Goal: Task Accomplishment & Management: Complete application form

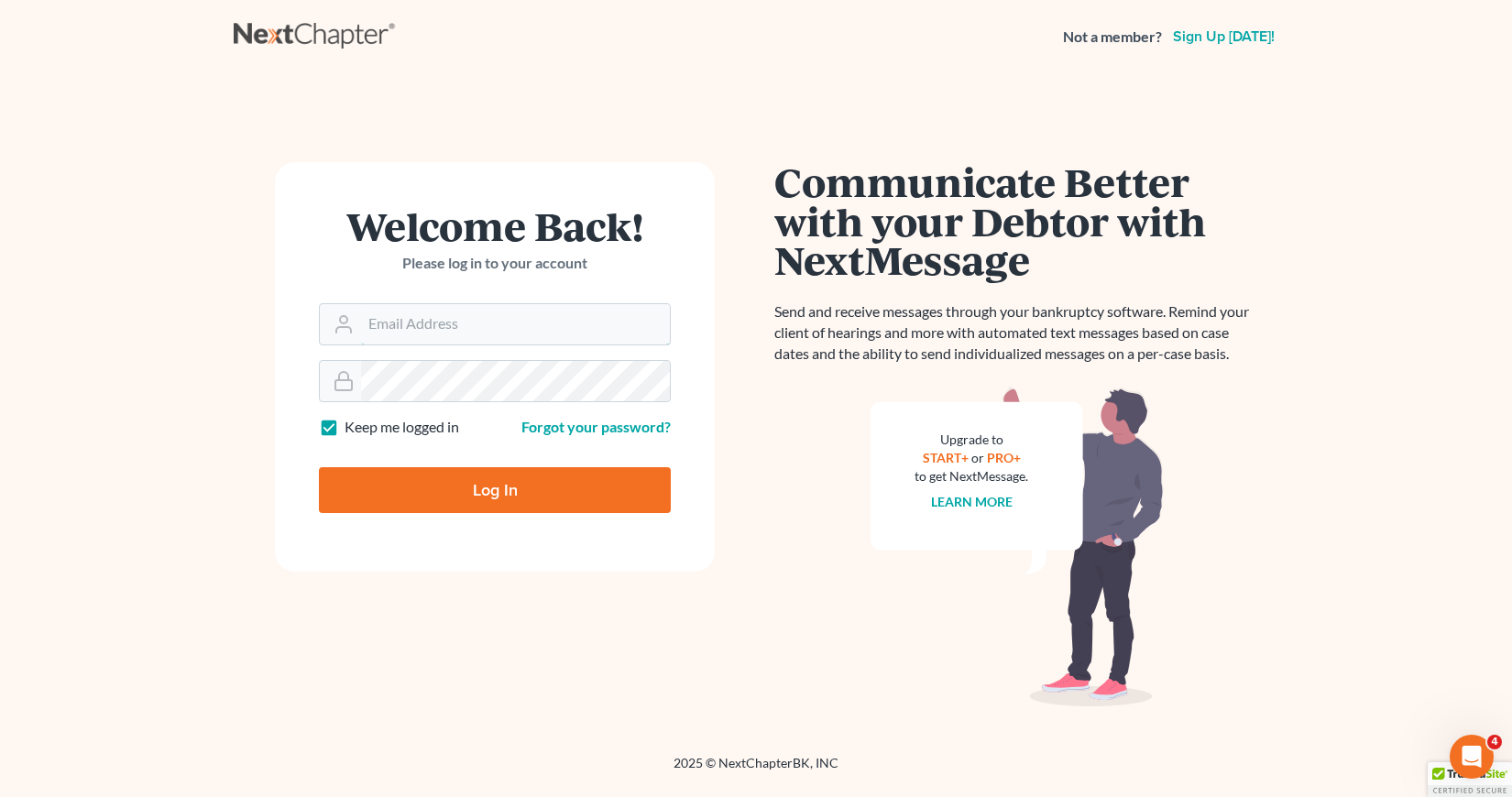
type input "[EMAIL_ADDRESS][DOMAIN_NAME]"
click at [489, 485] on input "Log In" at bounding box center [494, 490] width 352 height 46
type input "Thinking..."
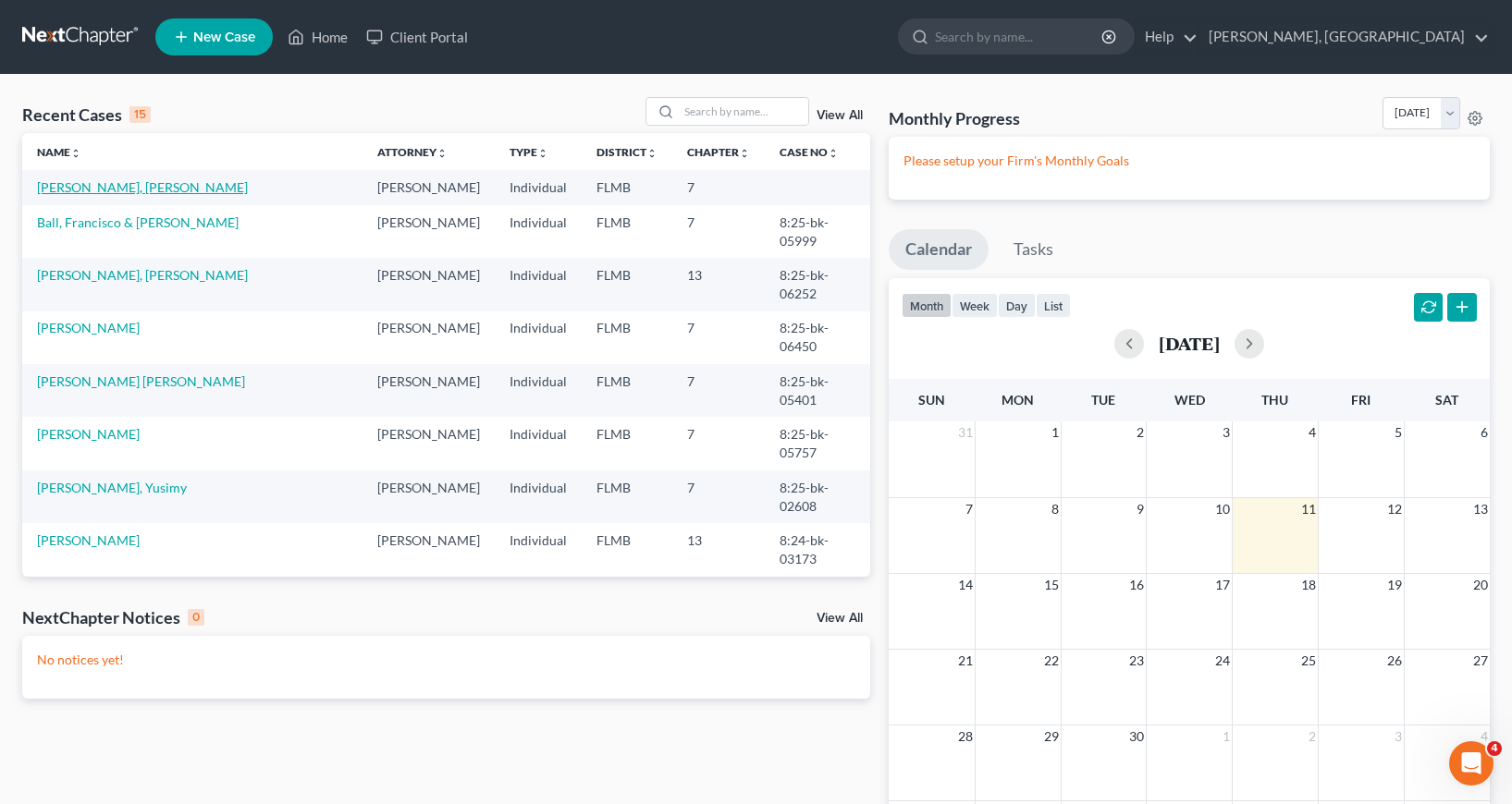
click at [120, 188] on link "[PERSON_NAME], [PERSON_NAME]" at bounding box center [142, 187] width 210 height 16
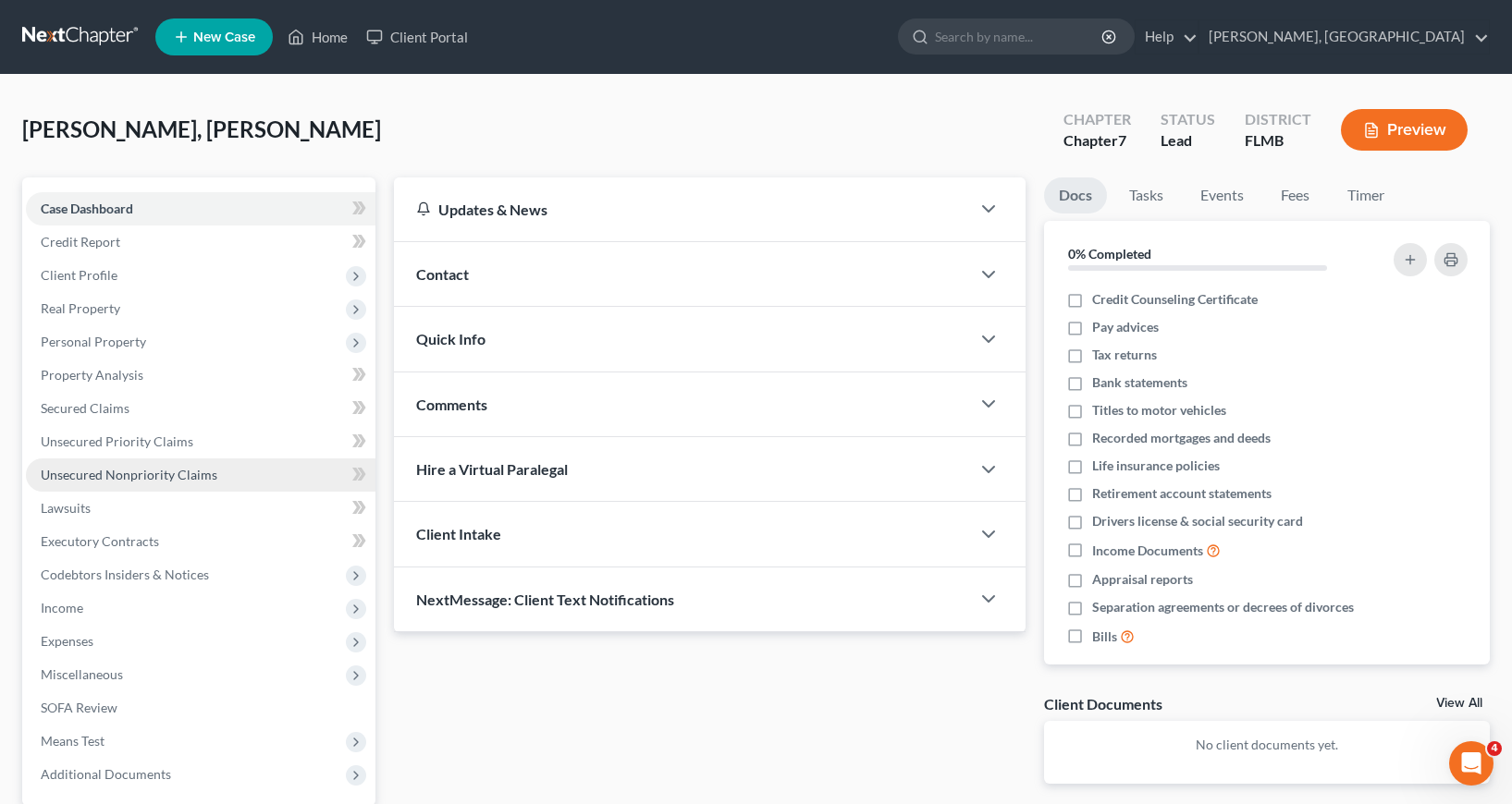
click at [124, 473] on span "Unsecured Nonpriority Claims" at bounding box center [129, 474] width 177 height 16
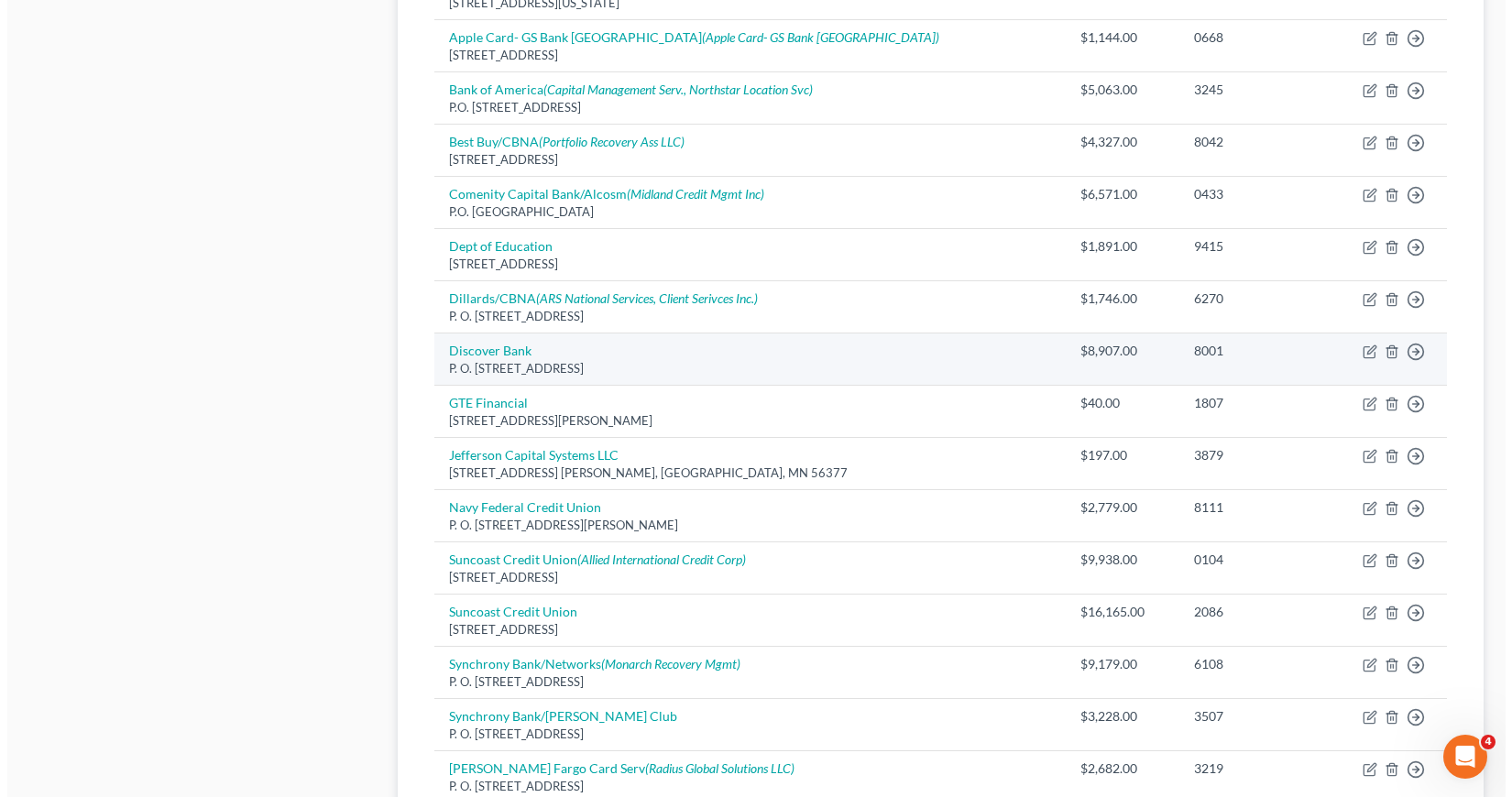
scroll to position [1100, 0]
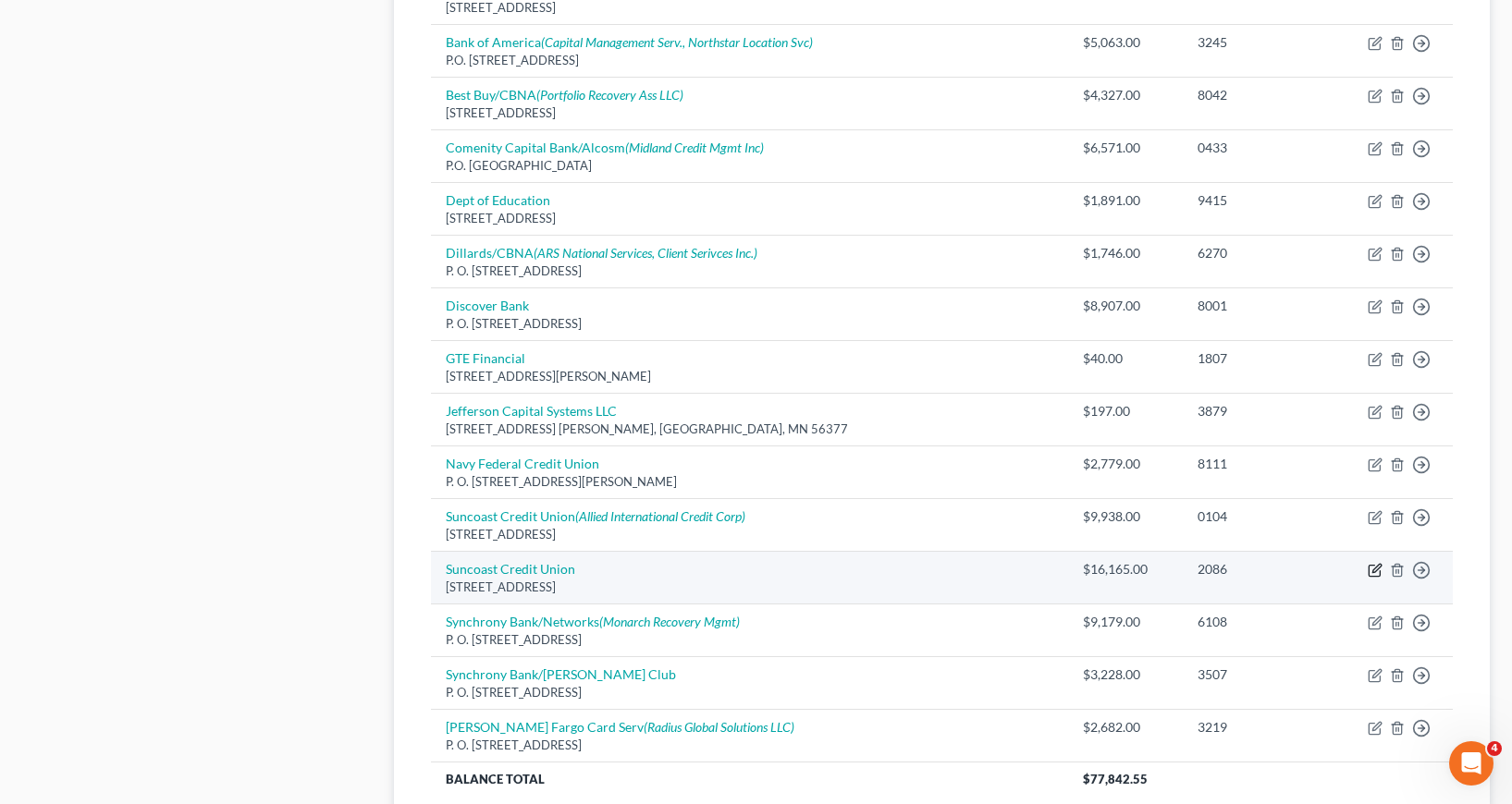
click at [1374, 568] on icon "button" at bounding box center [1376, 570] width 15 height 15
select select "9"
select select "2"
select select "0"
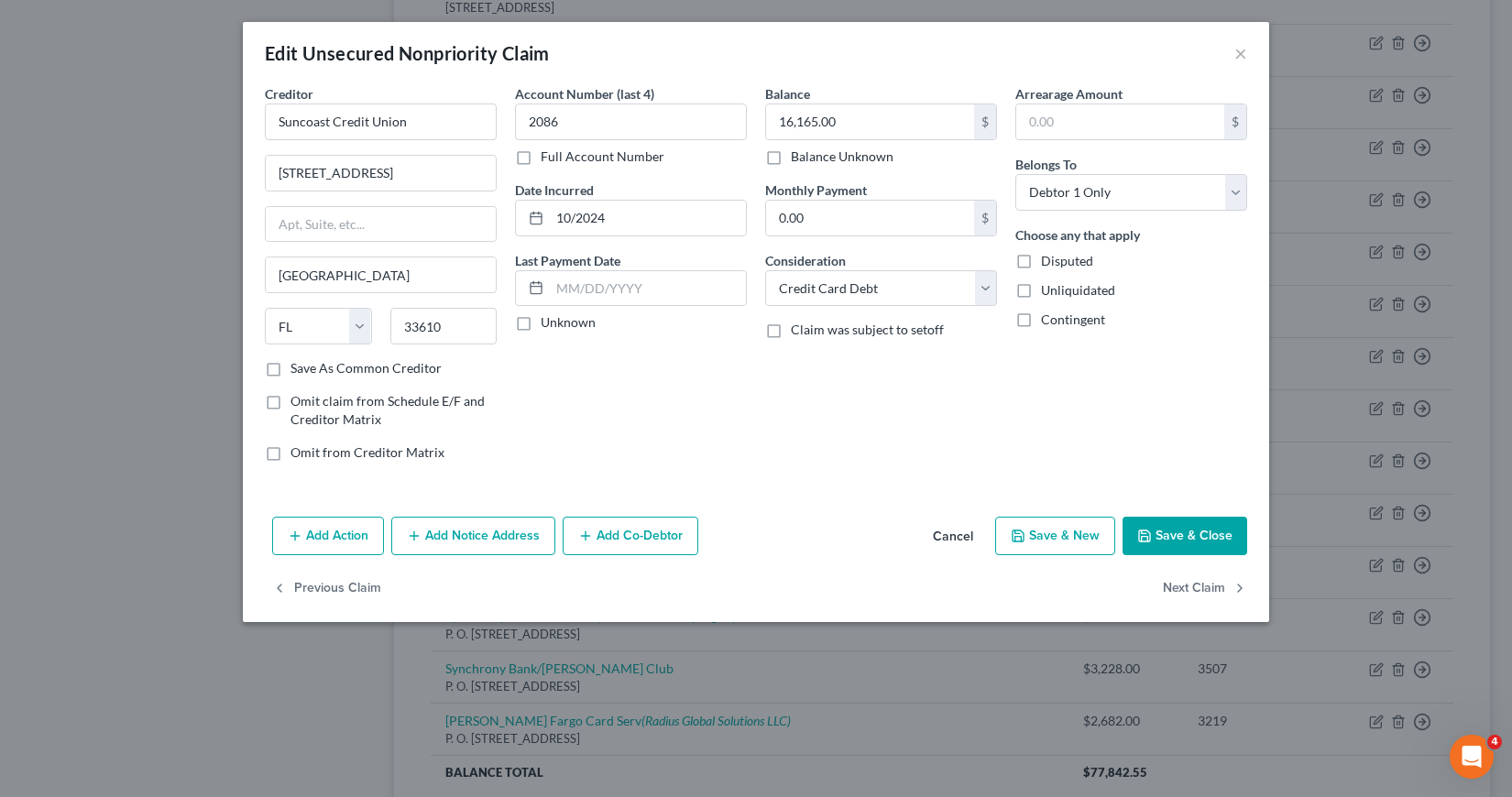
click at [465, 538] on button "Add Notice Address" at bounding box center [473, 535] width 164 height 38
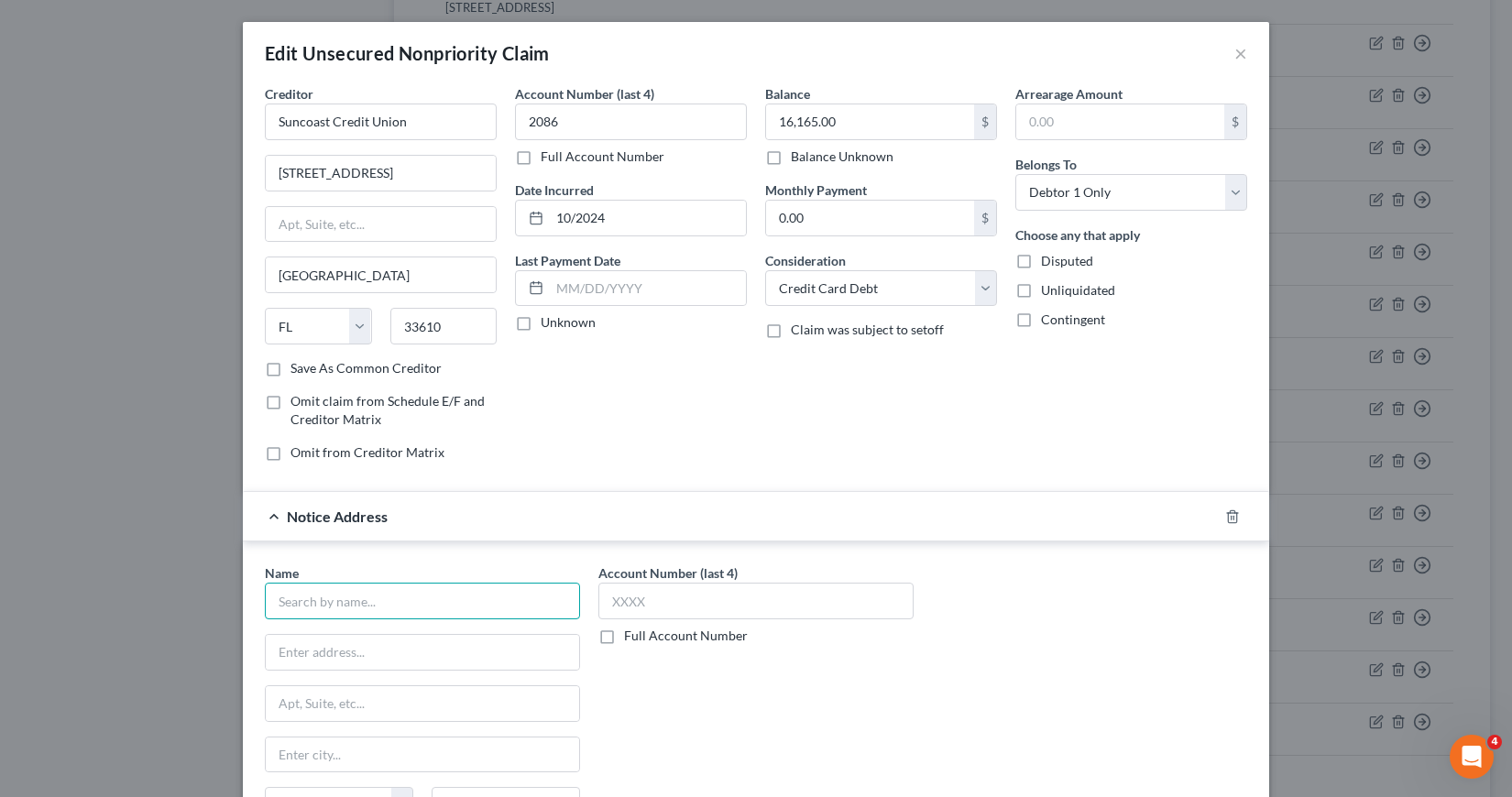
click at [297, 608] on input "text" at bounding box center [422, 601] width 316 height 36
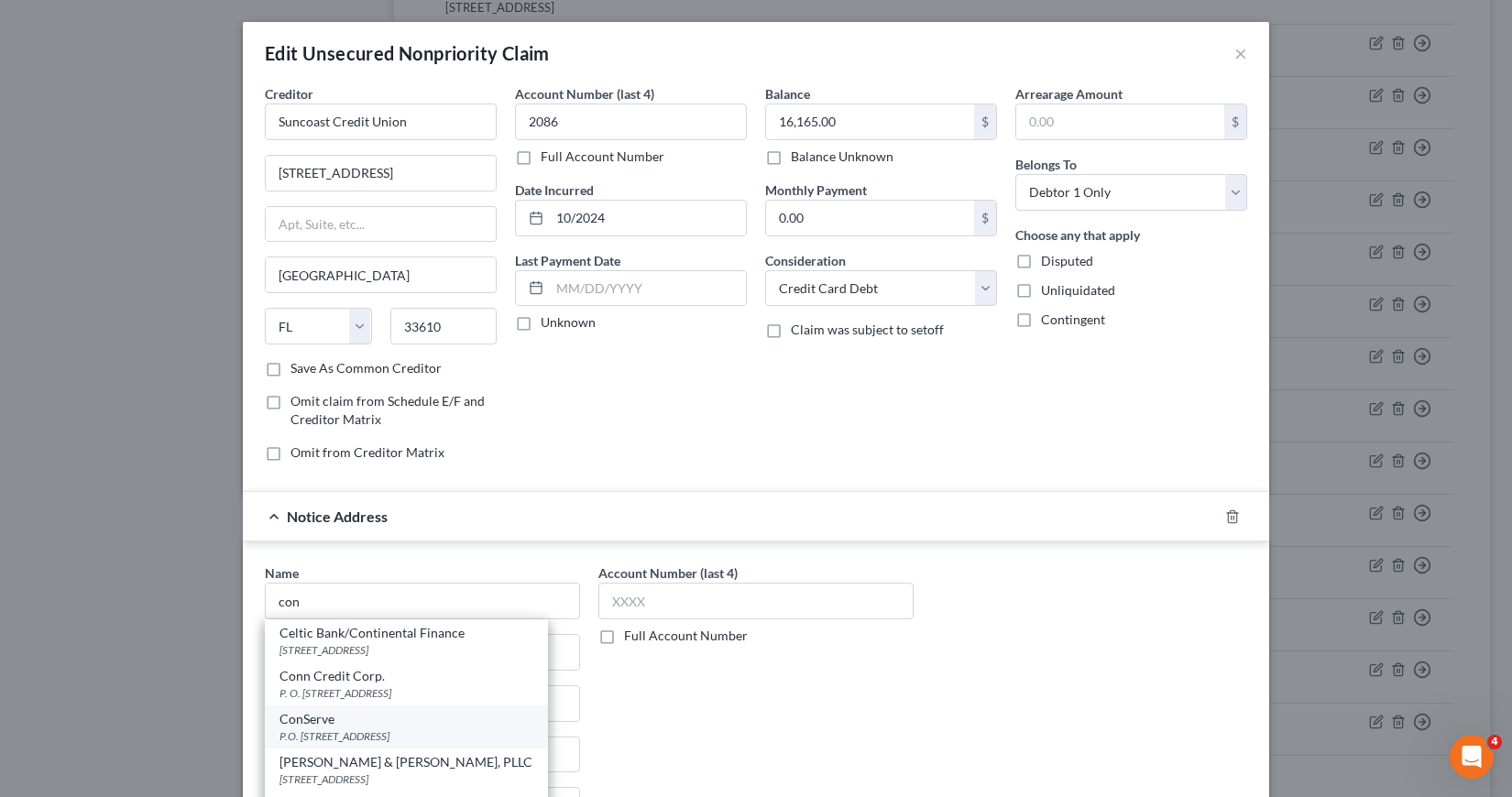
click at [334, 735] on div "P.O. Box 7, Fairport, NY 14450" at bounding box center [406, 736] width 254 height 16
type input "ConServe"
type input "P.O. Box 7"
type input "Fairport"
select select "35"
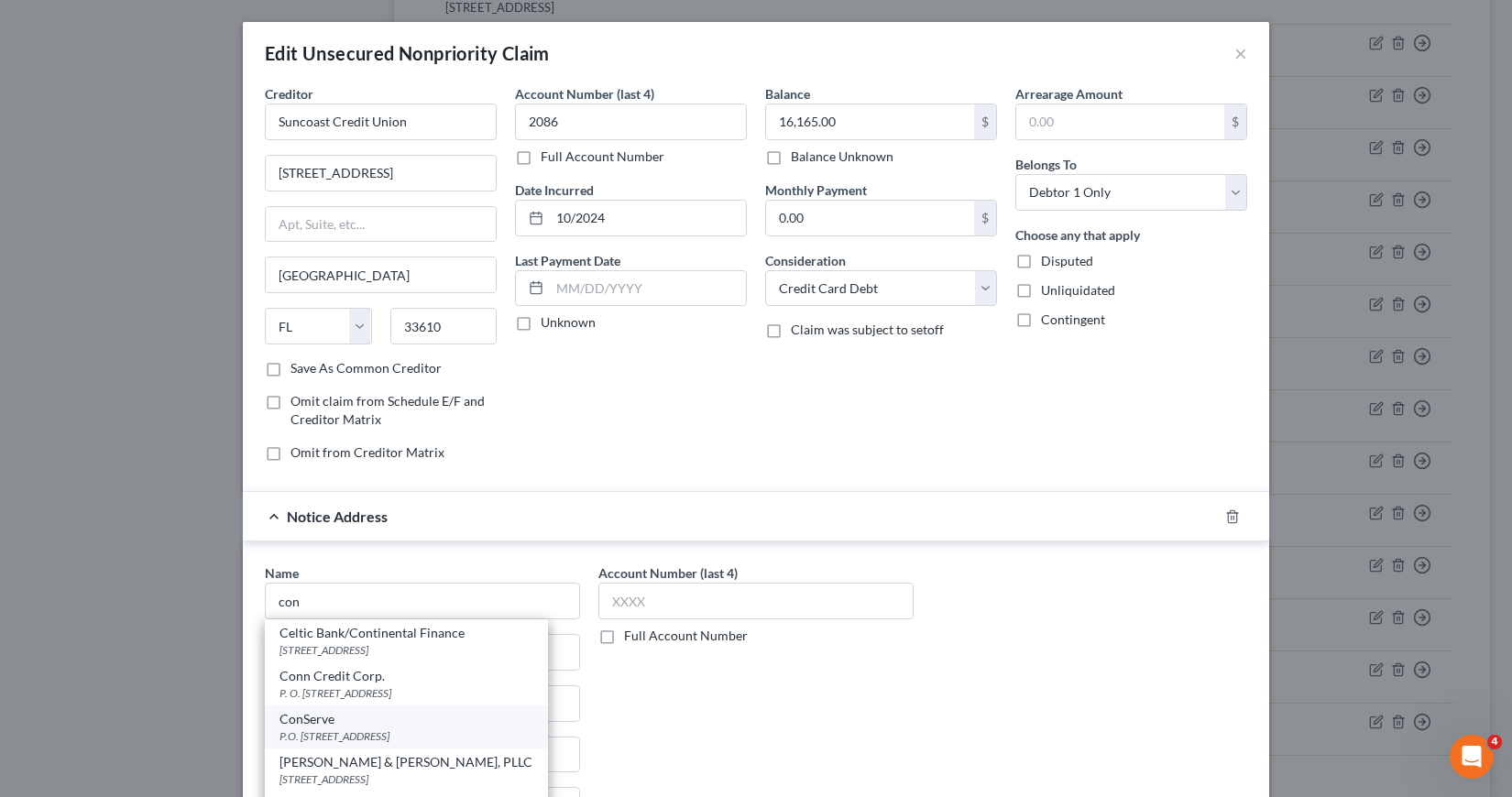
type input "14450"
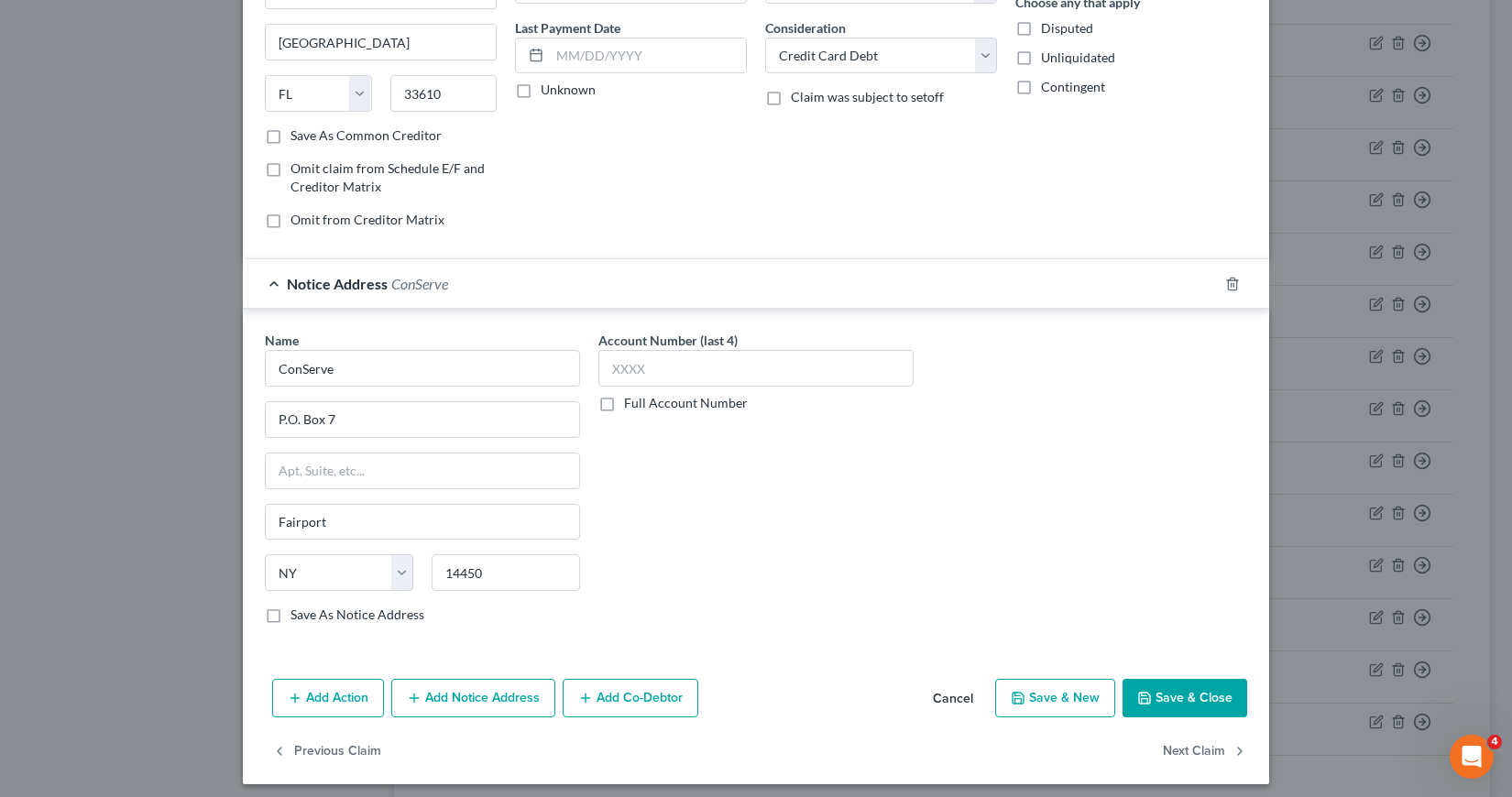
scroll to position [242, 0]
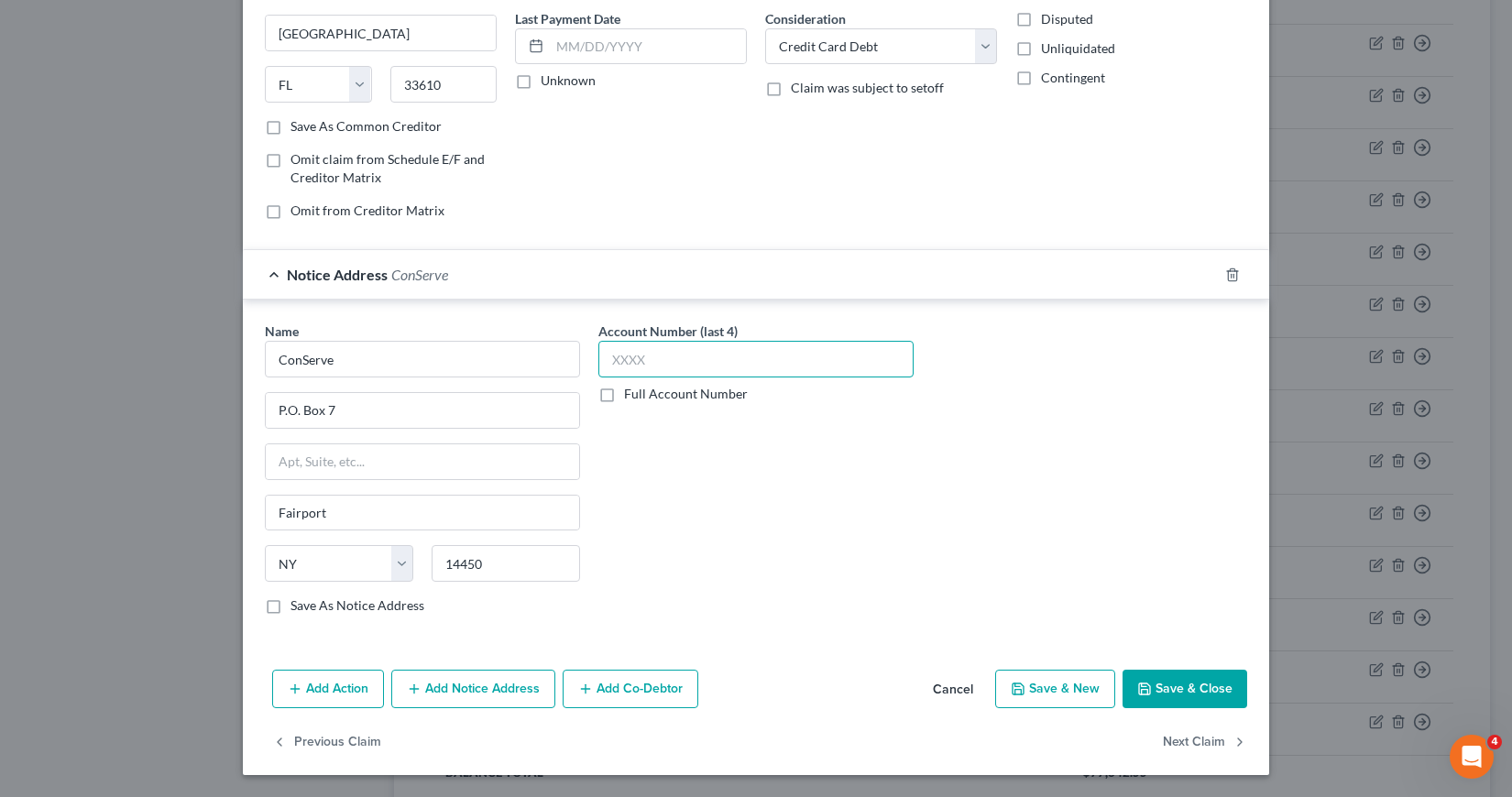
click at [602, 356] on input "text" at bounding box center [756, 358] width 316 height 36
type input "6259"
click at [1158, 695] on button "Save & Close" at bounding box center [1185, 688] width 125 height 38
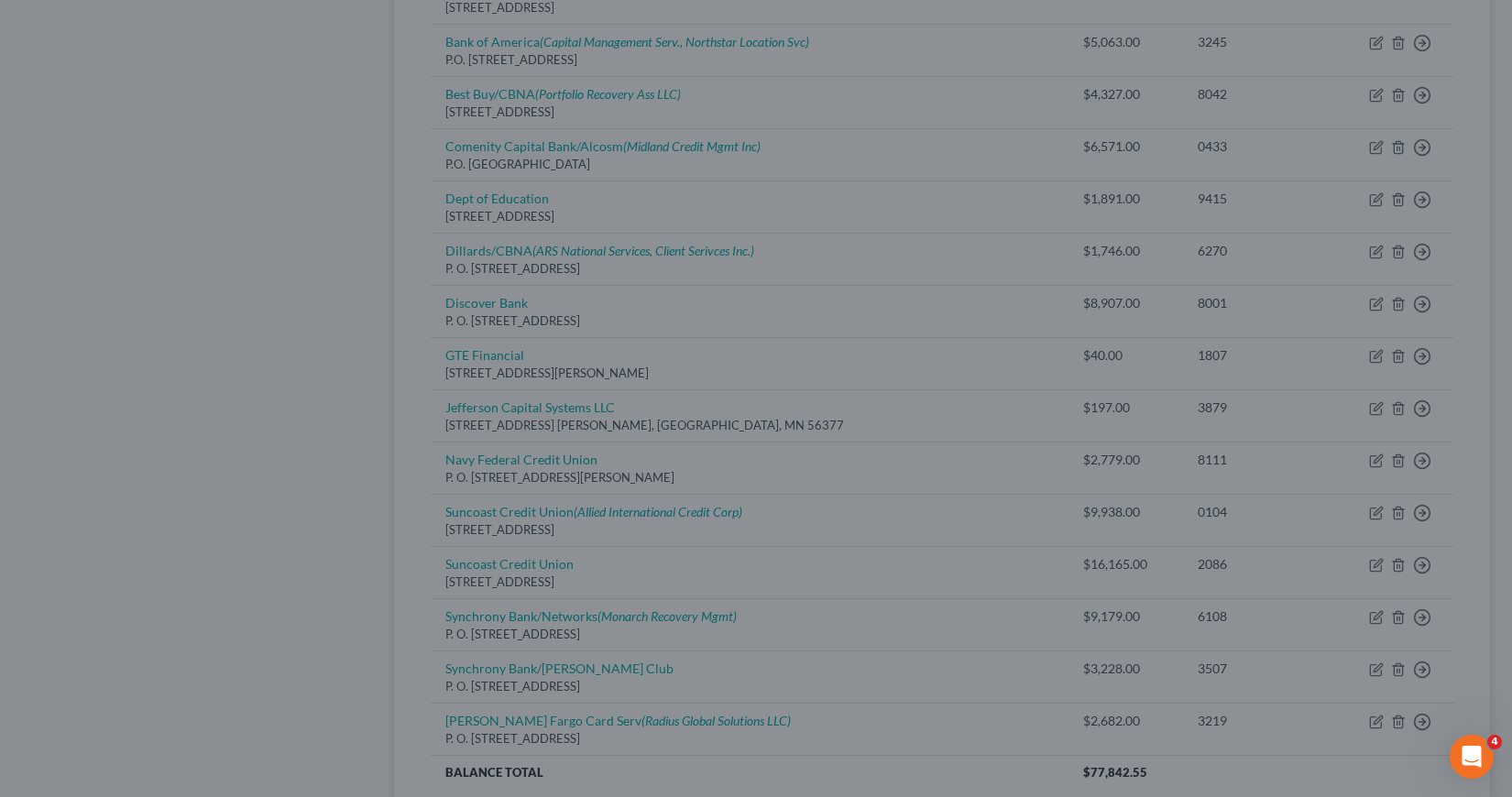
scroll to position [0, 0]
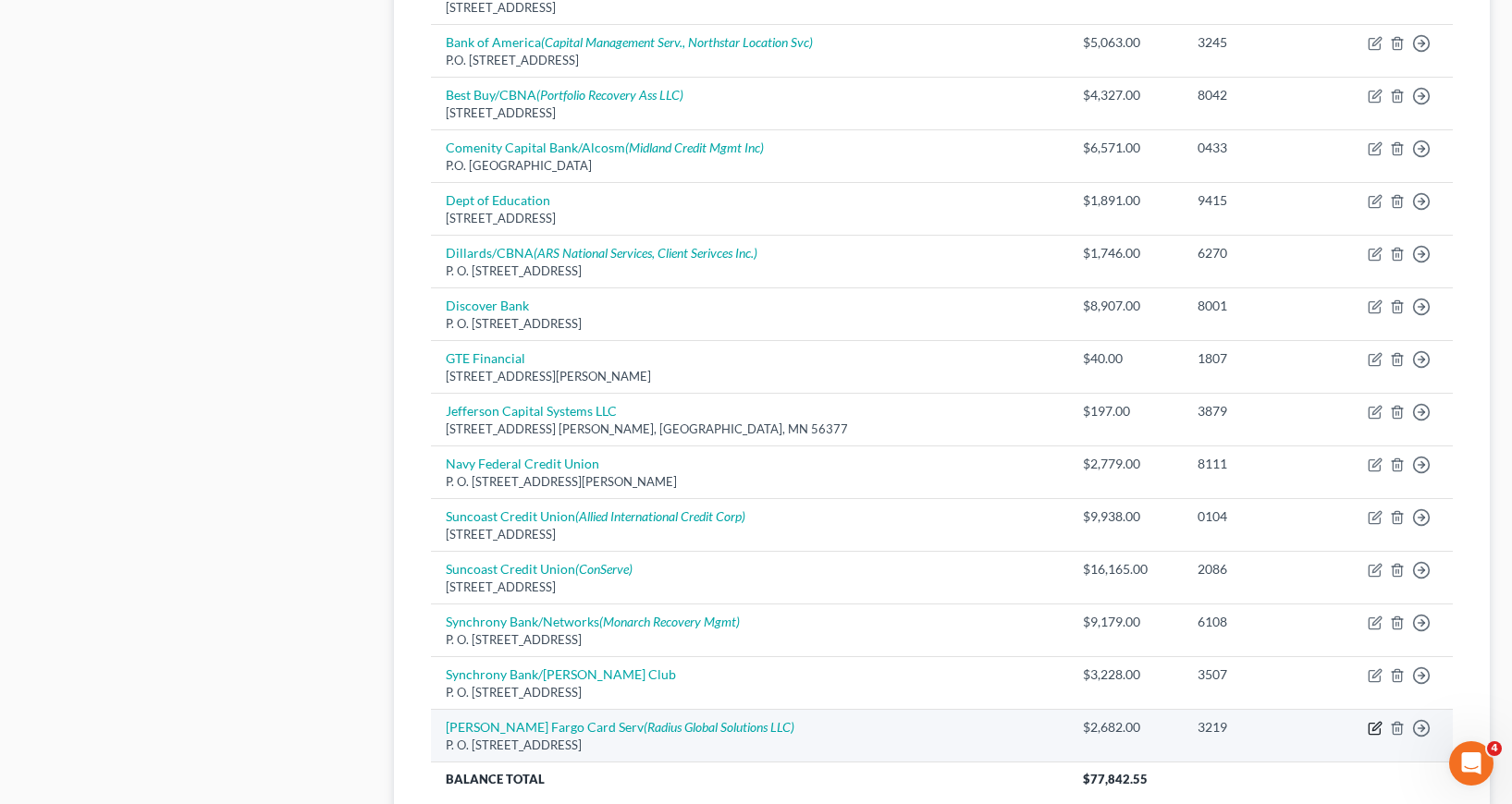
click at [1374, 727] on icon "button" at bounding box center [1376, 729] width 15 height 15
select select "24"
select select "2"
select select "0"
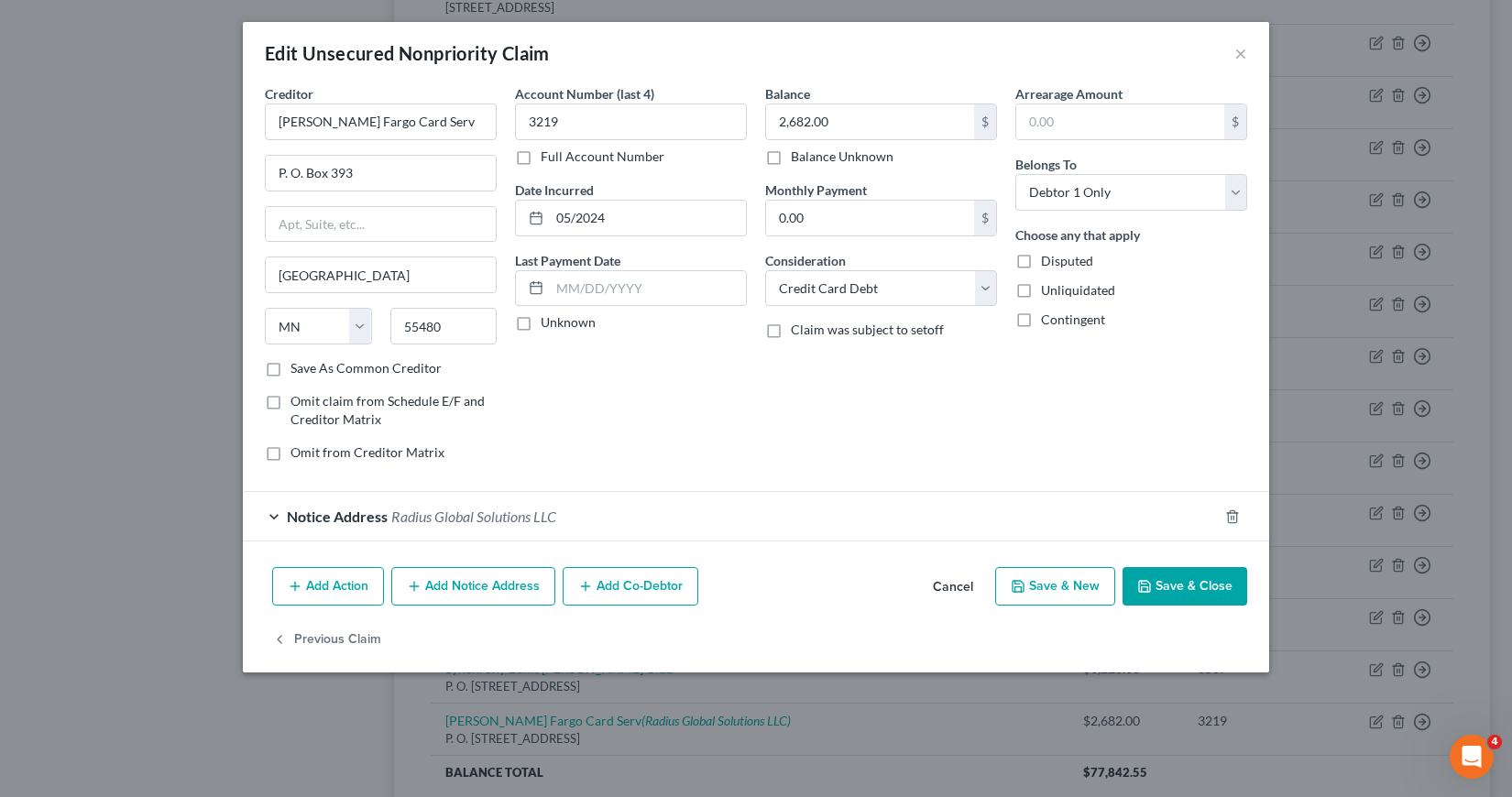
click at [480, 583] on button "Add Notice Address" at bounding box center [473, 586] width 164 height 38
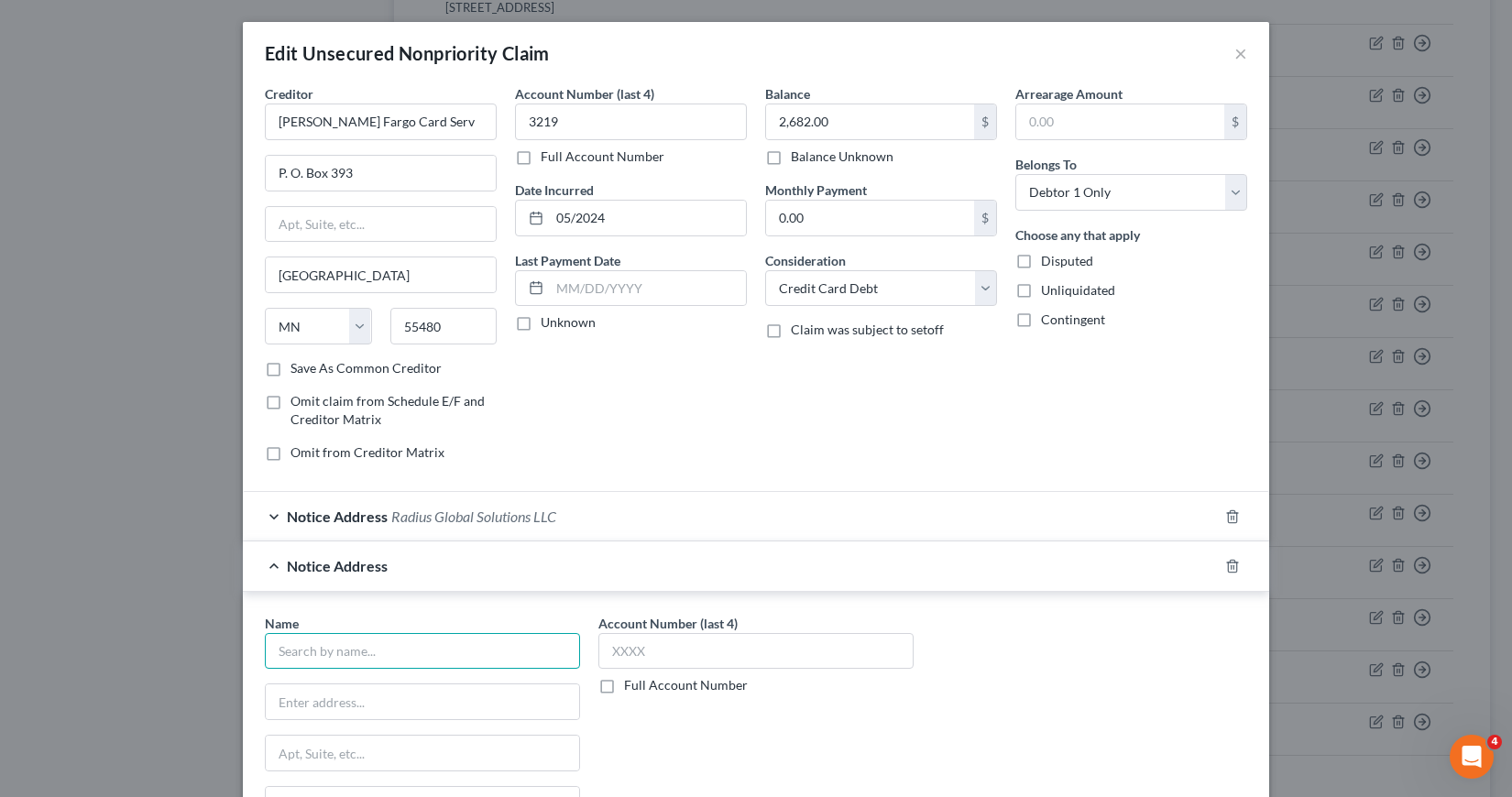
click at [339, 647] on input "text" at bounding box center [422, 651] width 316 height 36
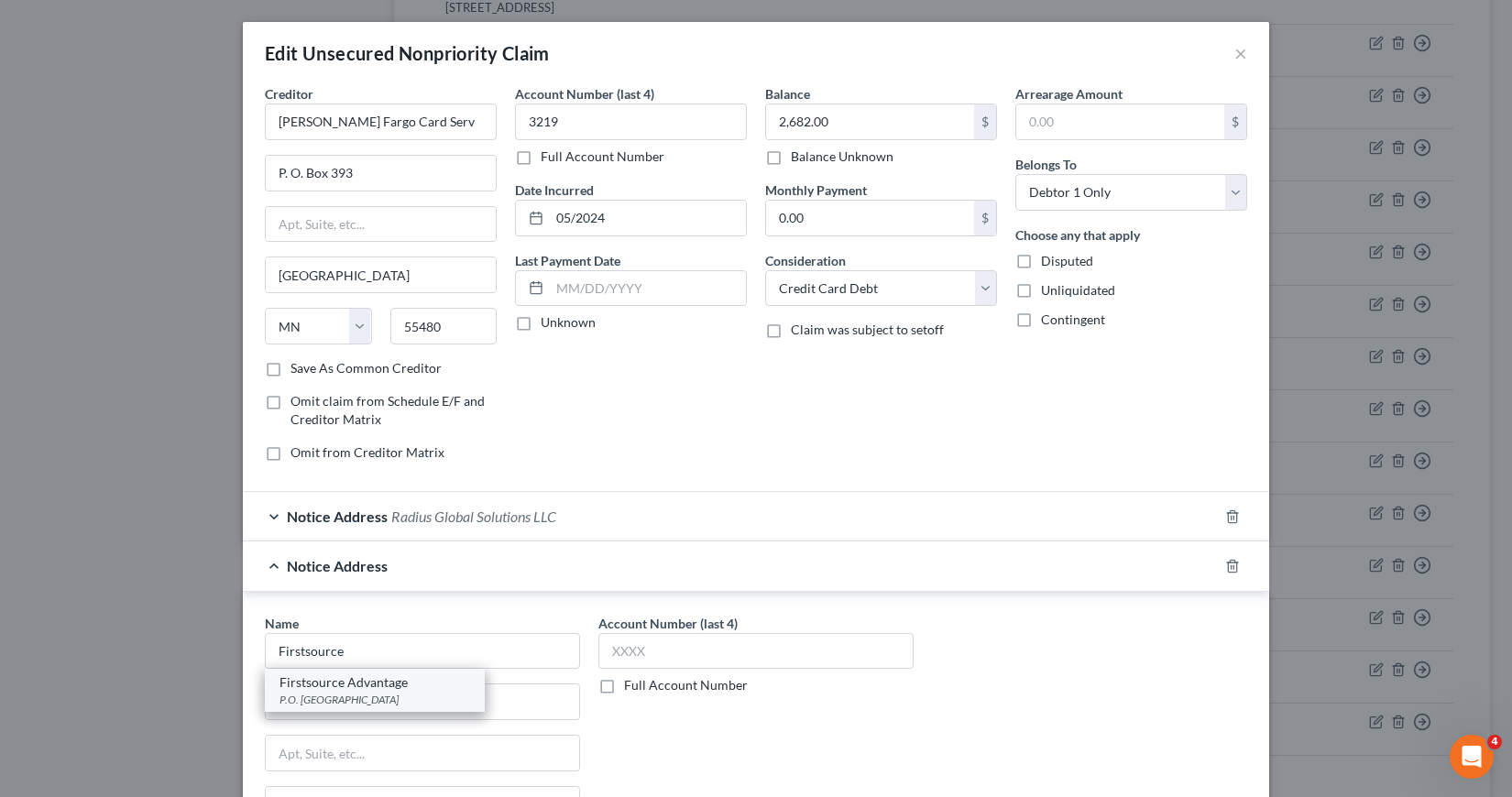
click at [364, 701] on div "P.O. Box 628, Buffalo, NY 14240" at bounding box center [374, 699] width 191 height 16
type input "Firstsource Advantage"
type input "P.O. Box 628"
type input "Buffalo"
select select "35"
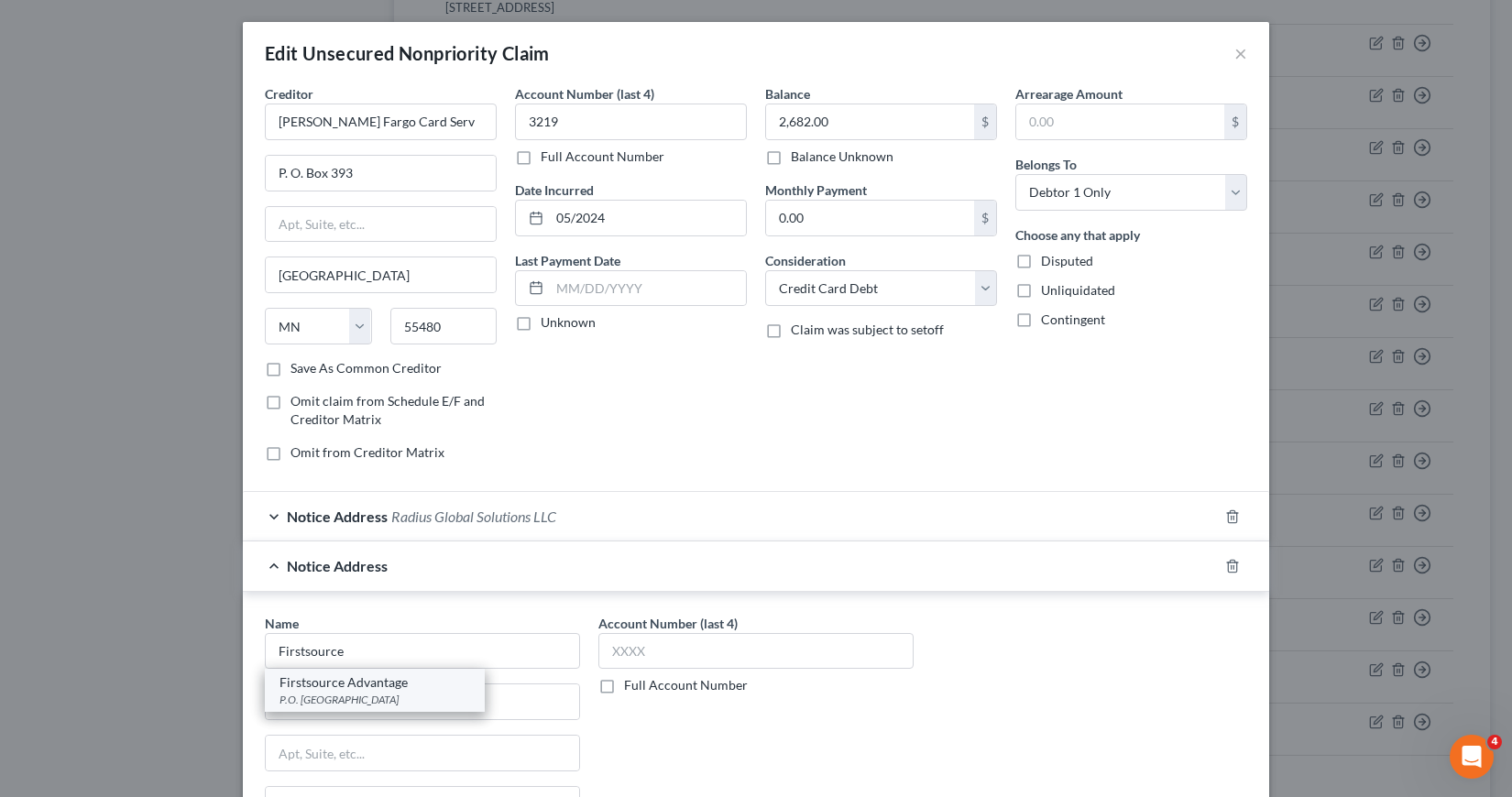
type input "14240"
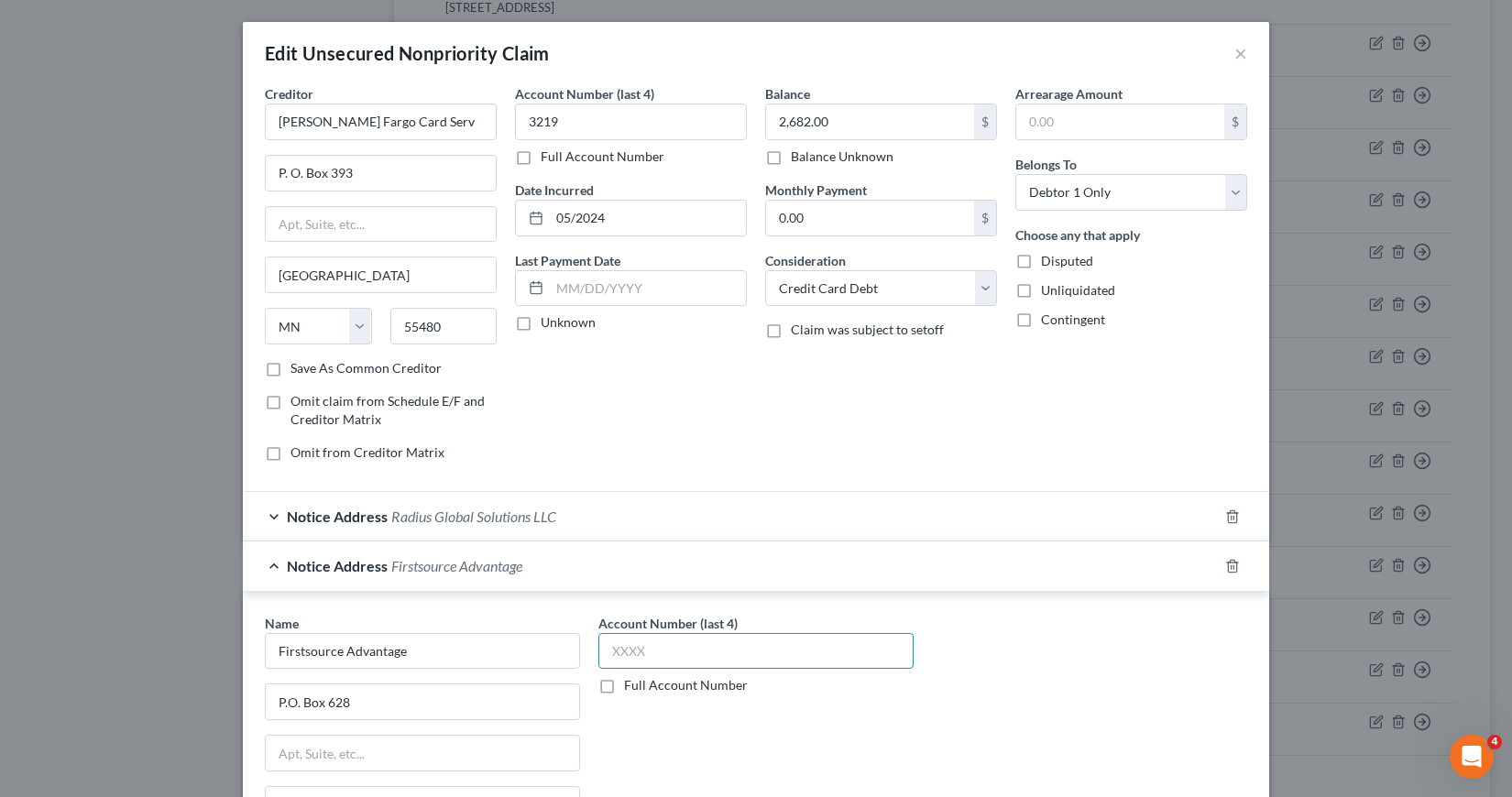
click at [608, 651] on input "text" at bounding box center [756, 651] width 316 height 36
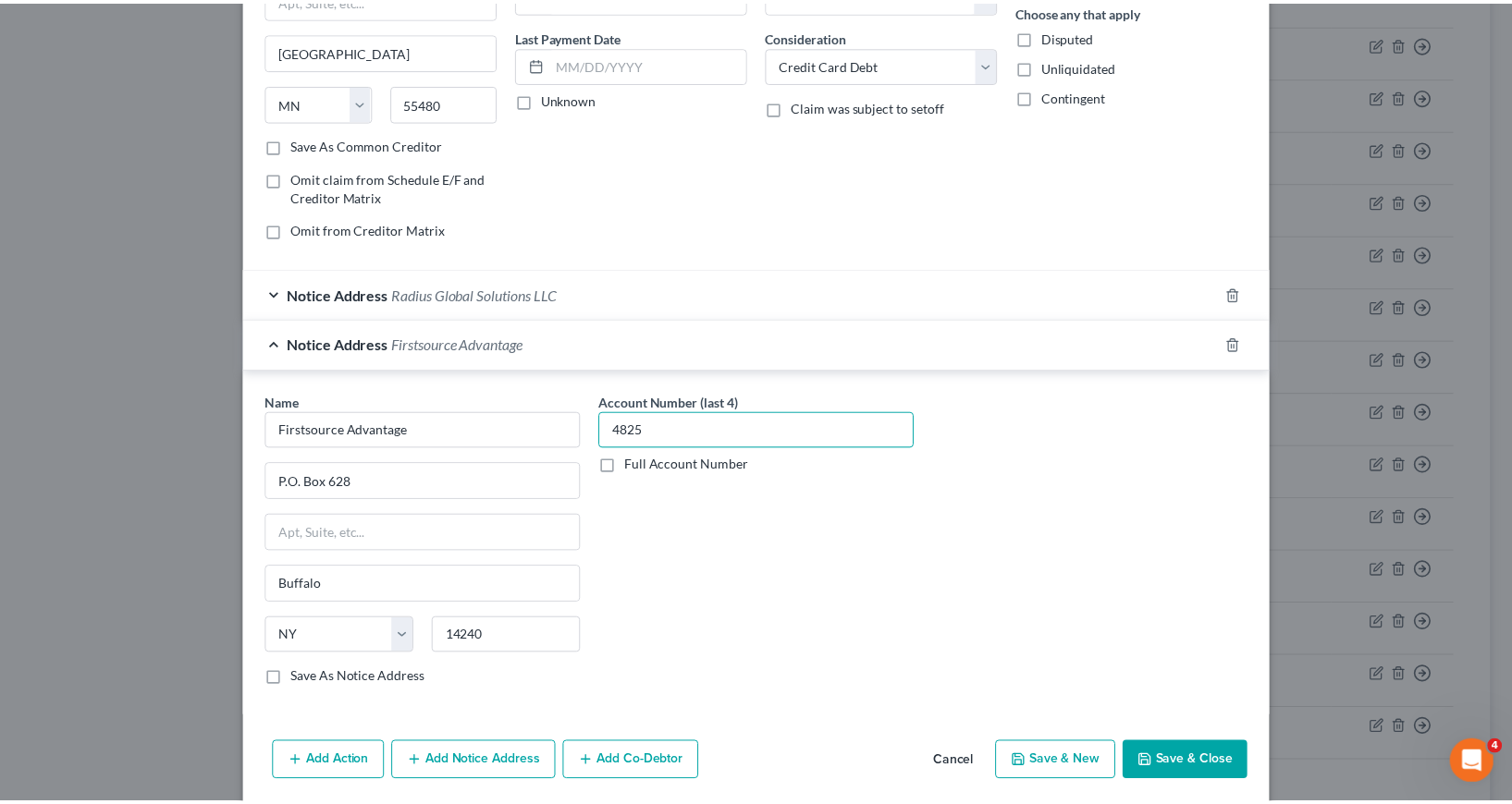
scroll to position [295, 0]
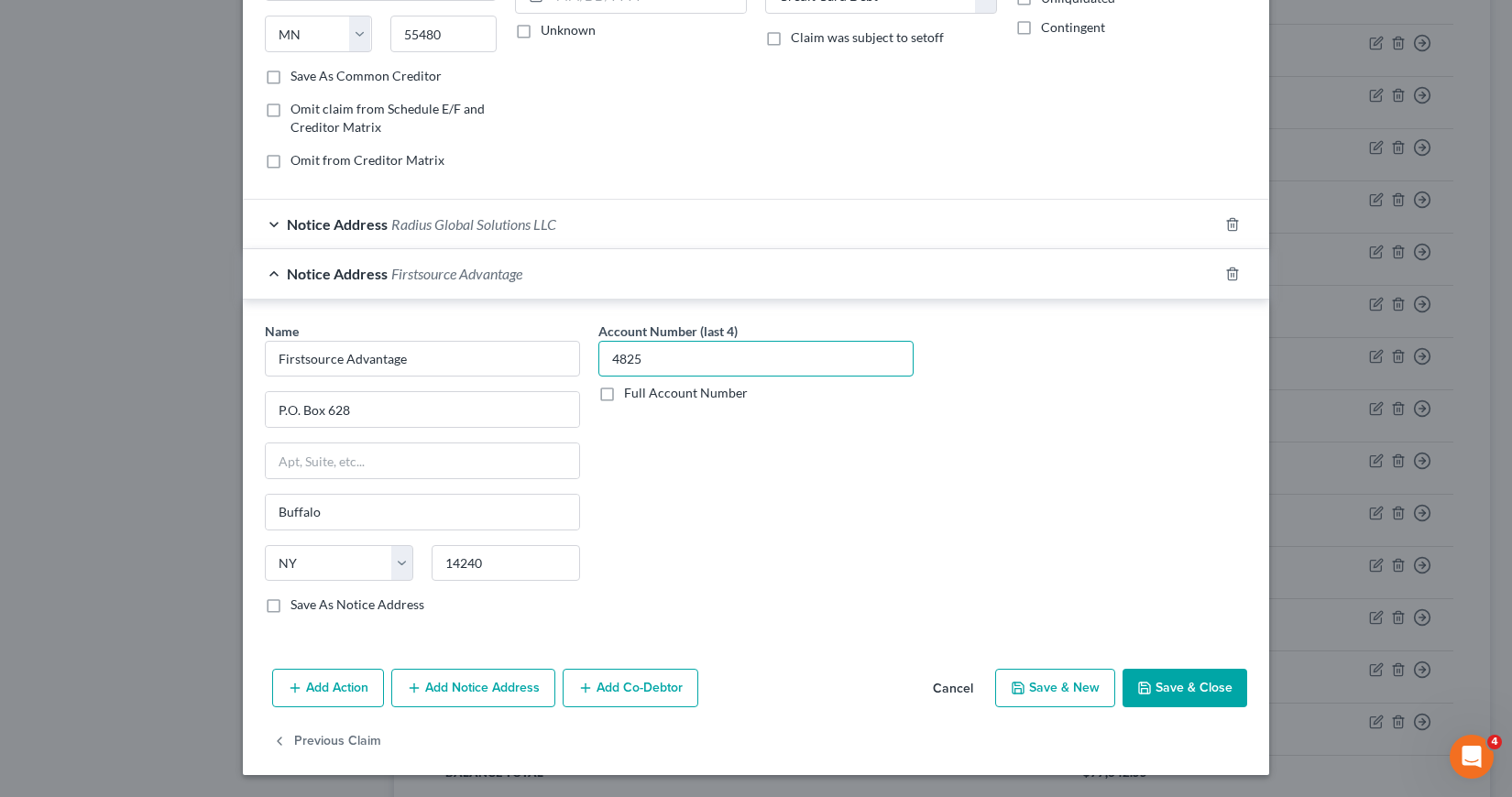
type input "4825"
click at [1175, 678] on button "Save & Close" at bounding box center [1185, 687] width 125 height 38
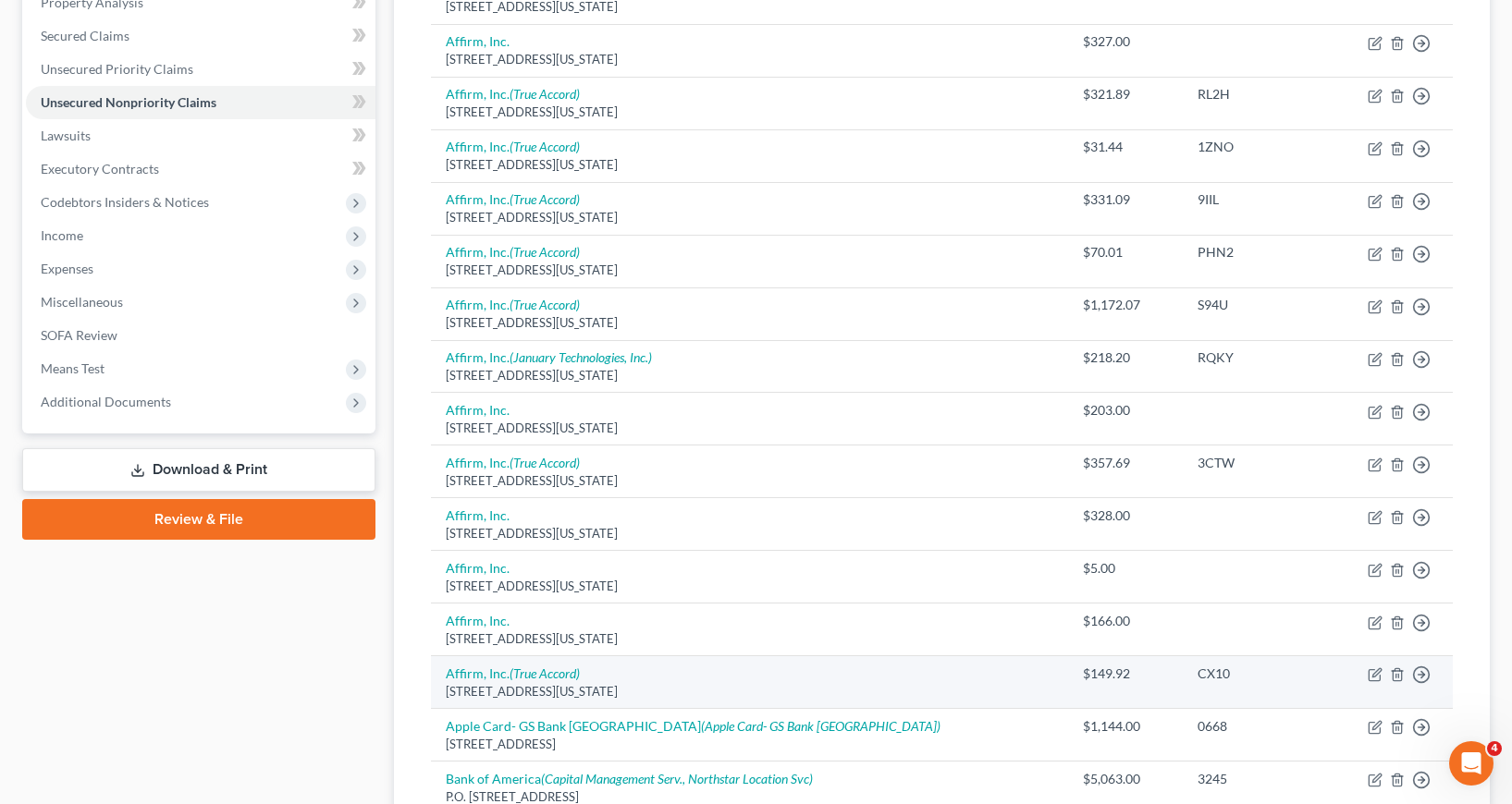
scroll to position [462, 0]
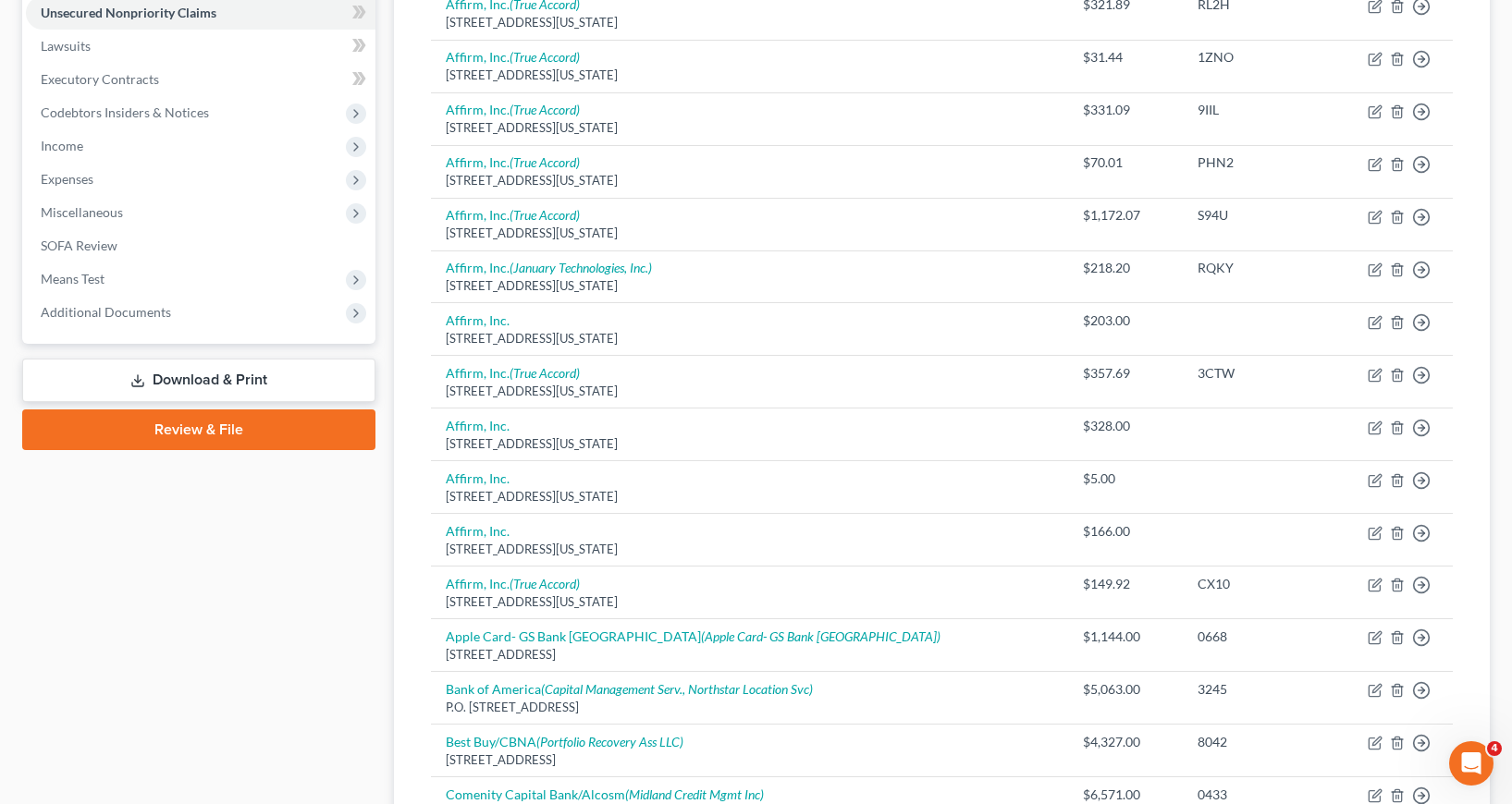
click at [164, 376] on link "Download & Print" at bounding box center [199, 380] width 353 height 43
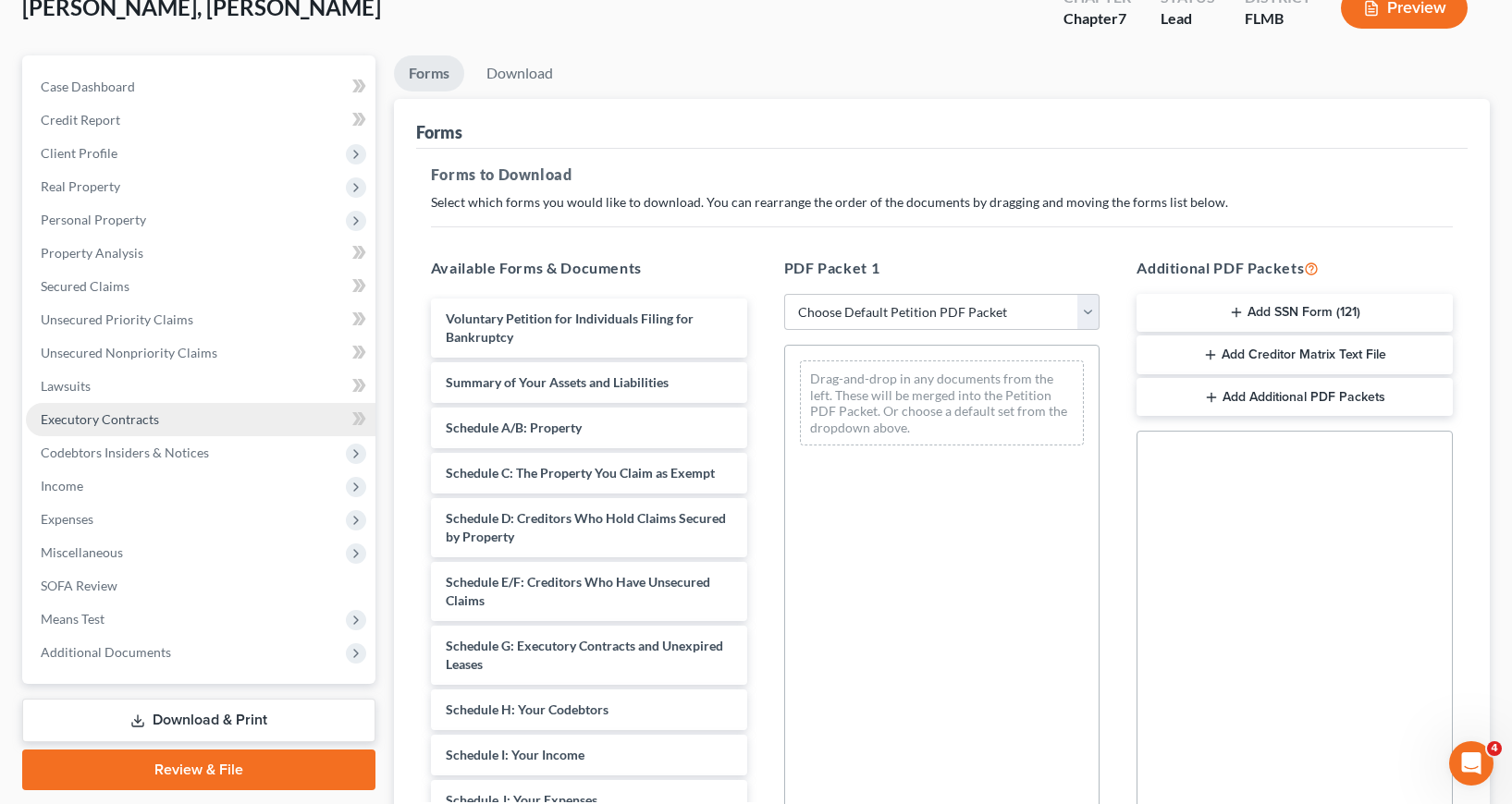
scroll to position [185, 0]
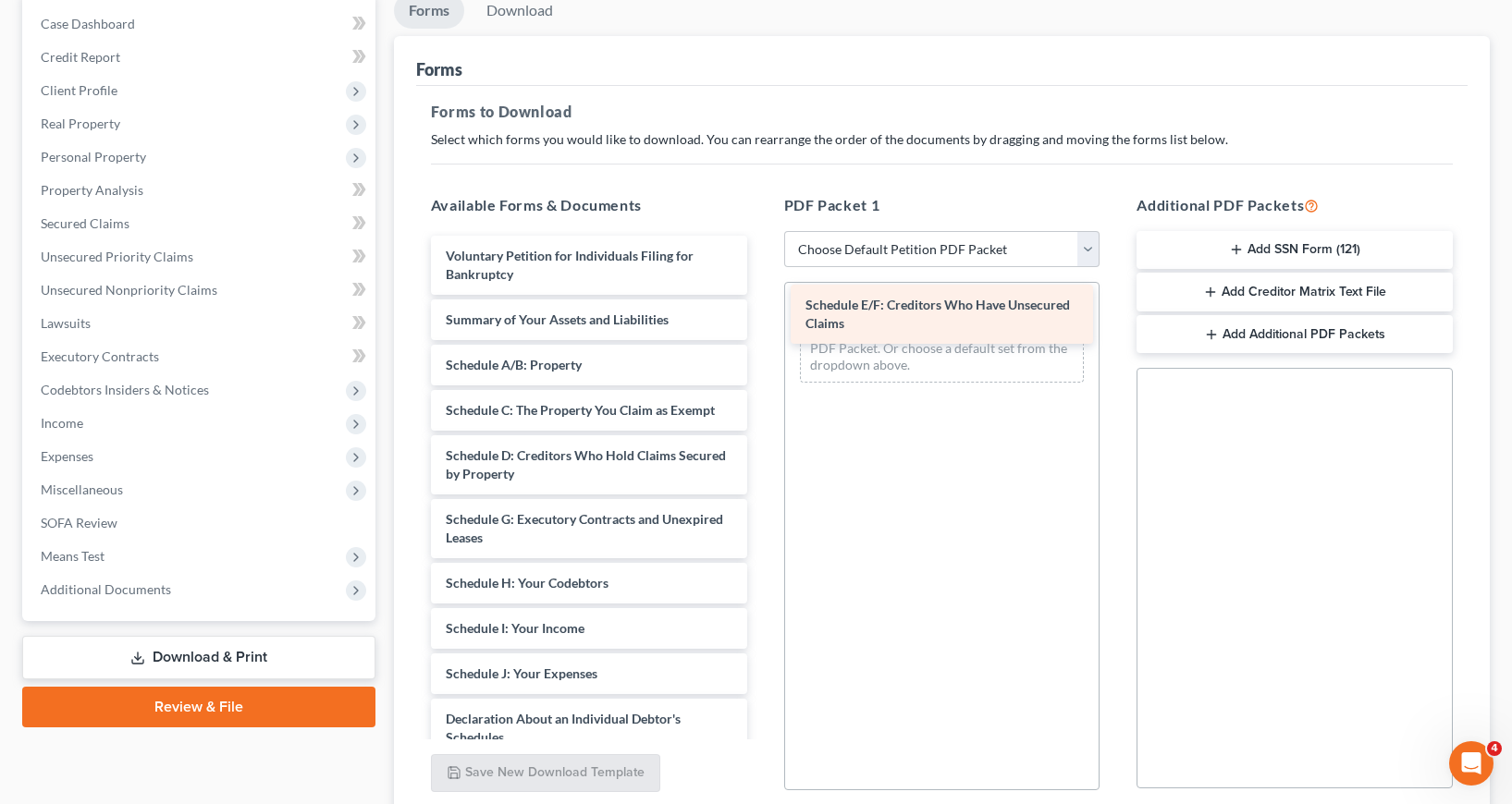
drag, startPoint x: 555, startPoint y: 521, endPoint x: 914, endPoint y: 308, distance: 417.4
click at [762, 308] on div "Schedule E/F: Creditors Who Have Unsecured Claims Voluntary Petition for Indivi…" at bounding box center [589, 692] width 346 height 913
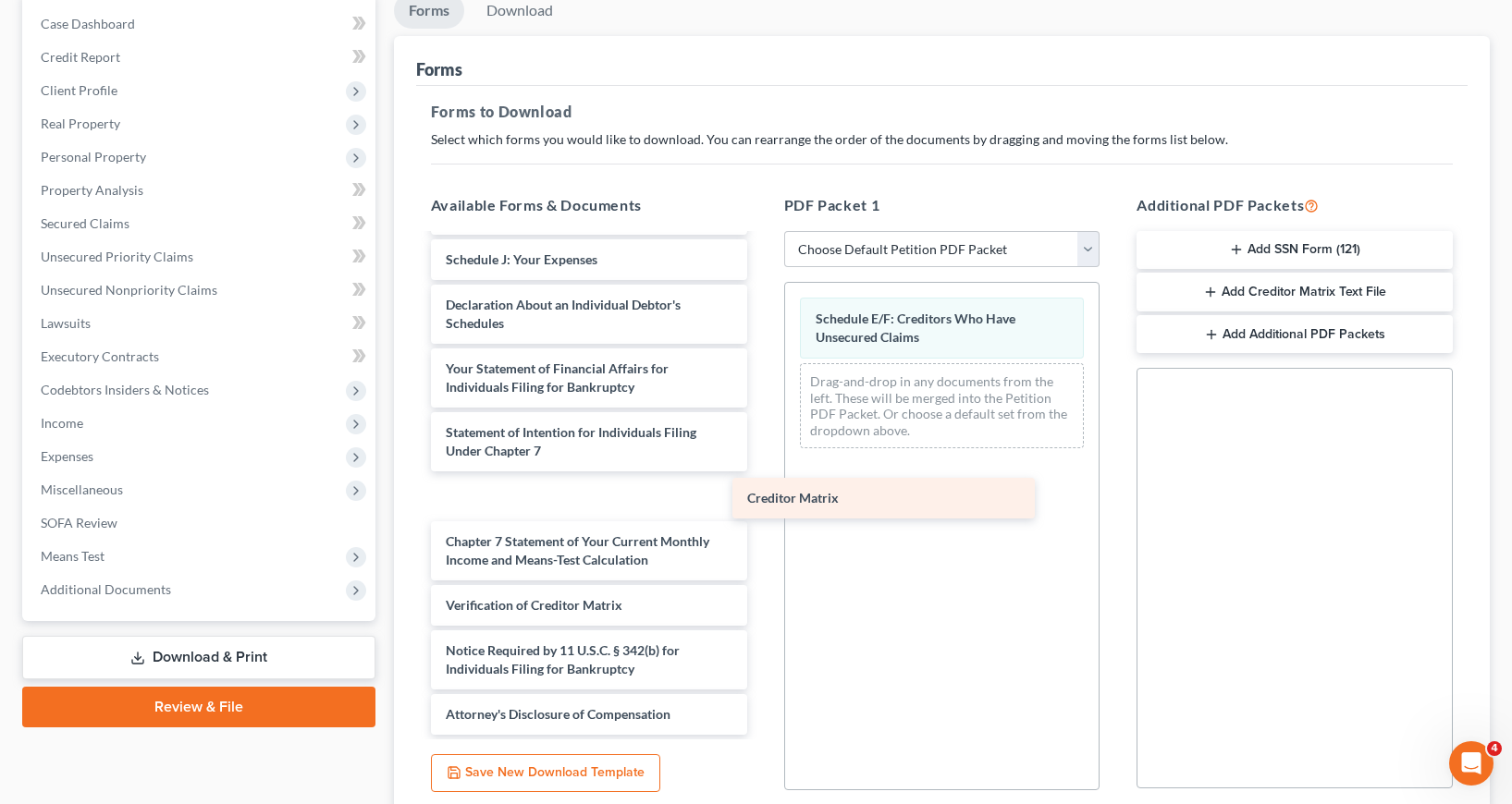
scroll to position [369, 0]
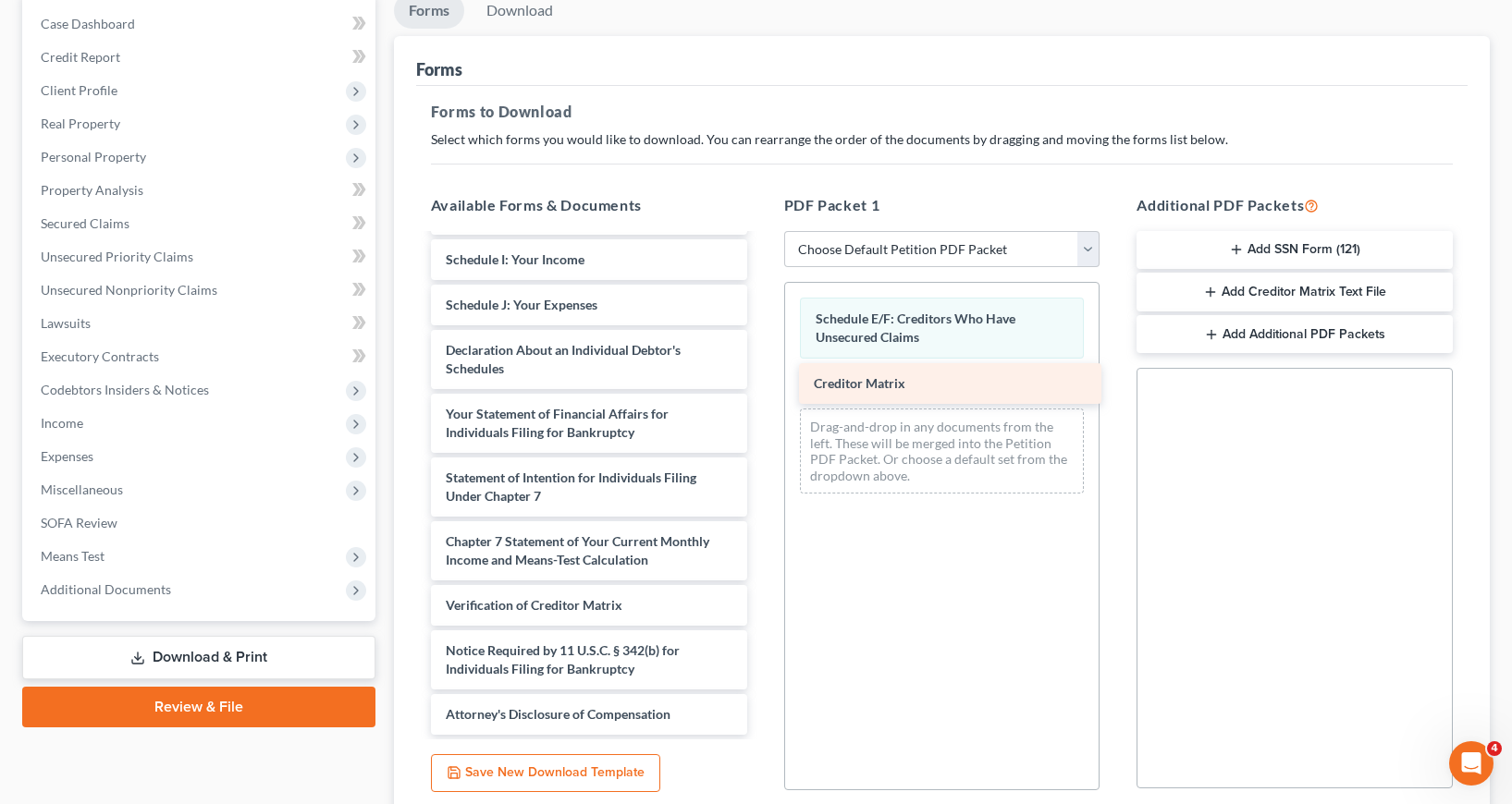
drag, startPoint x: 493, startPoint y: 562, endPoint x: 861, endPoint y: 385, distance: 408.4
click at [762, 385] on div "Creditor Matrix Voluntary Petition for Individuals Filing for Bankruptcy Summar…" at bounding box center [589, 301] width 346 height 868
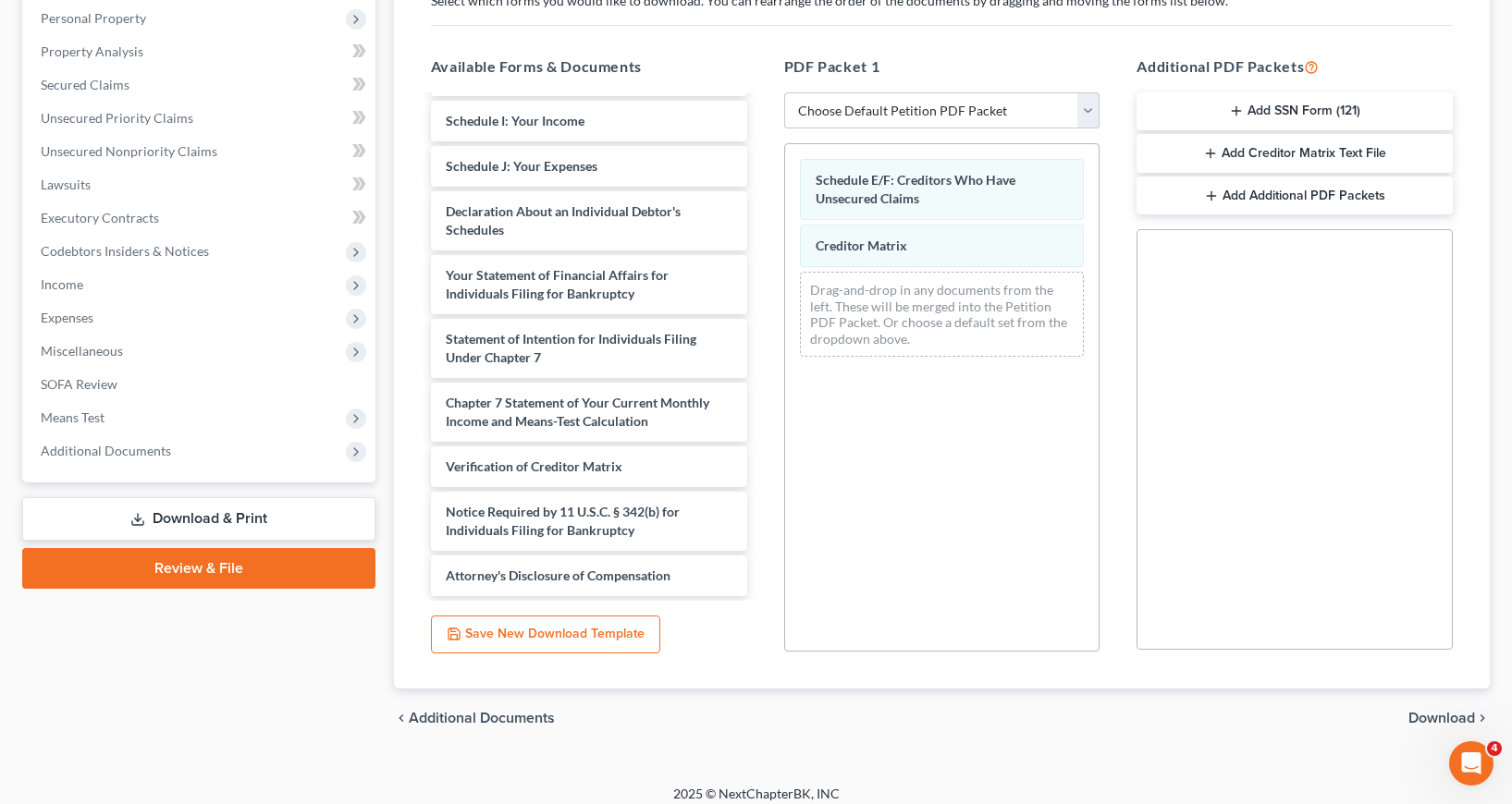
scroll to position [337, 0]
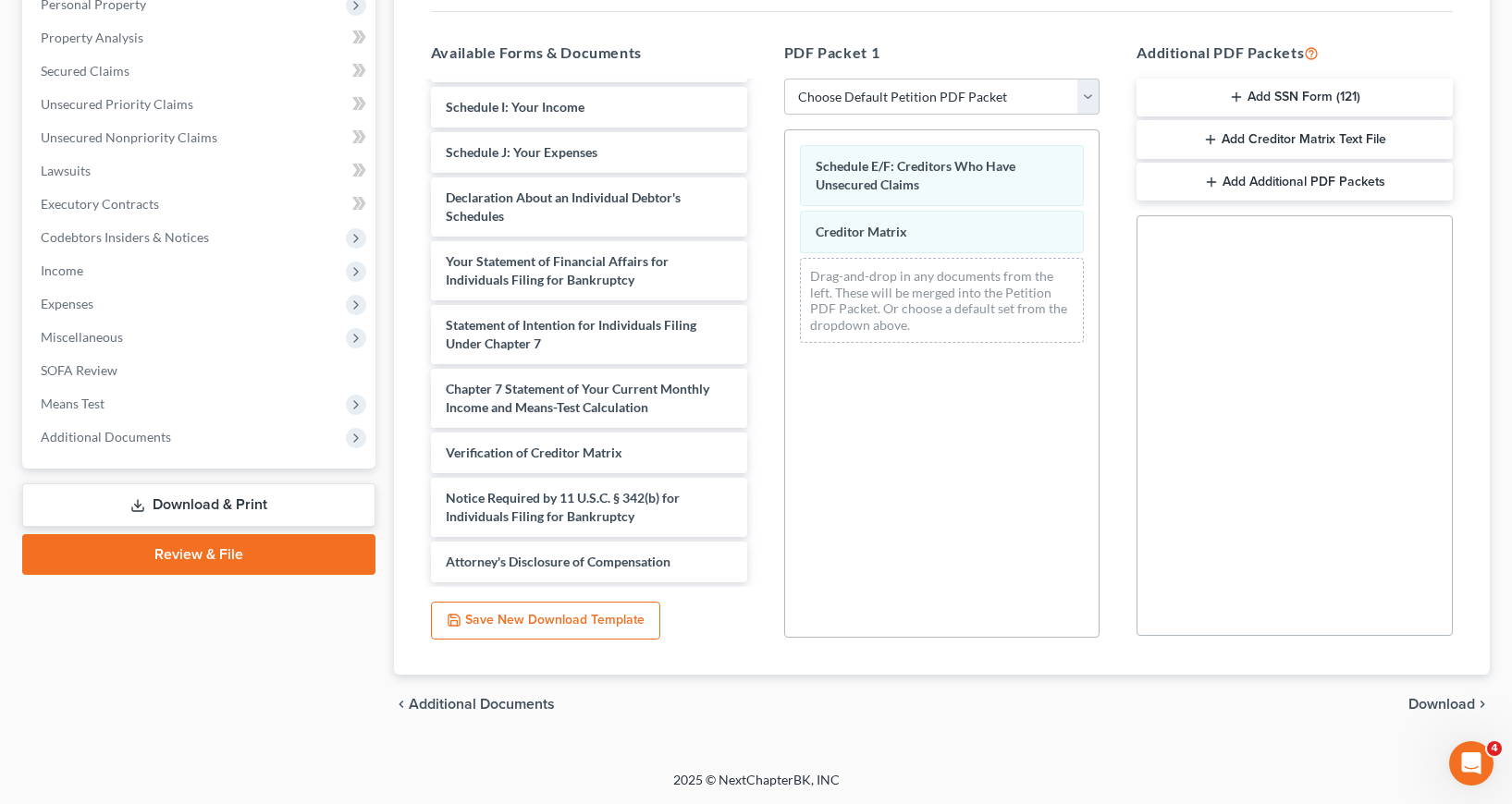
click at [1456, 704] on span "Download" at bounding box center [1442, 704] width 67 height 15
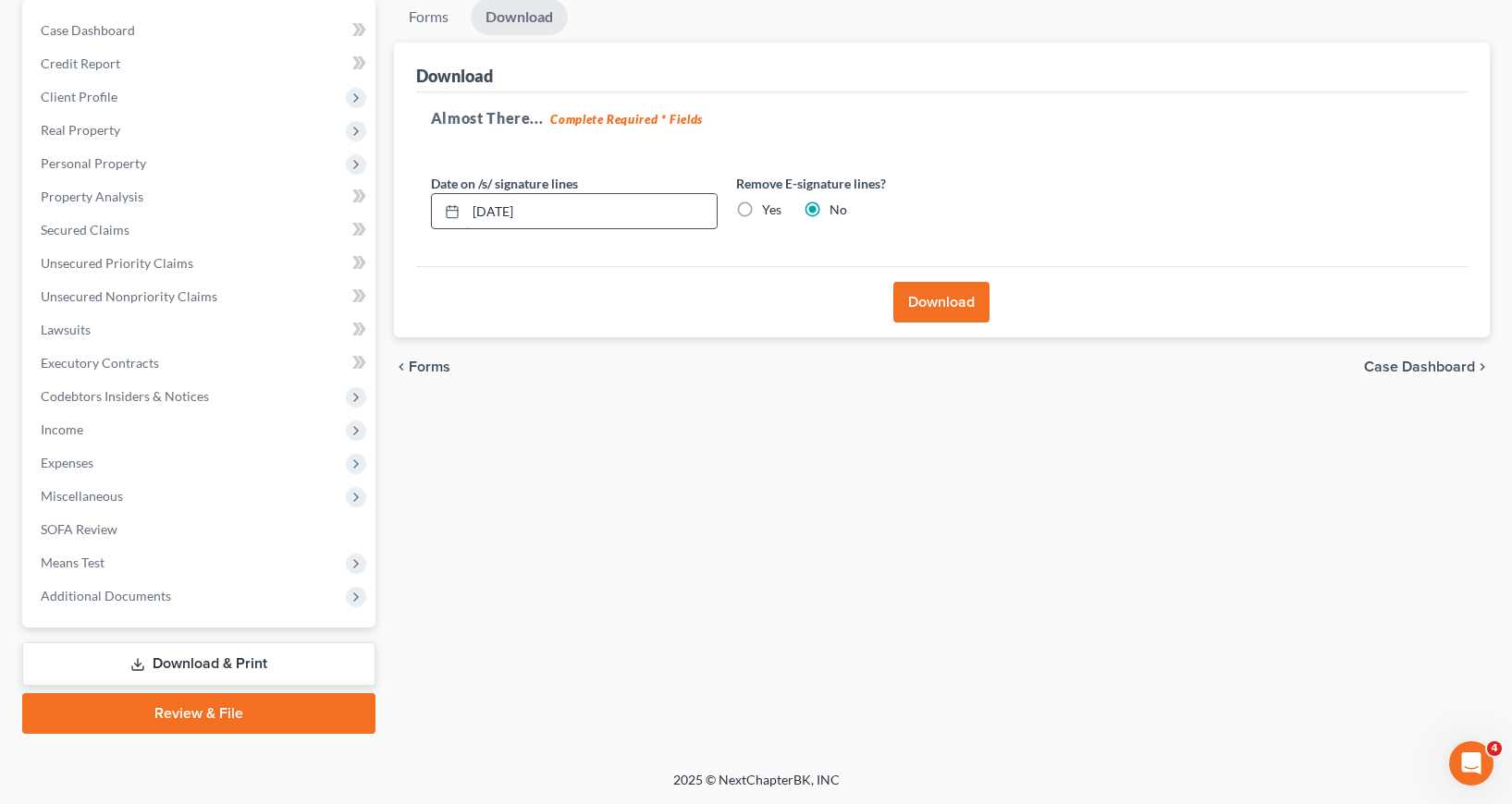
click at [506, 208] on input "09/11/2025" at bounding box center [591, 211] width 251 height 35
type input "09/12/2025"
click at [762, 209] on label "Yes" at bounding box center [772, 210] width 20 height 19
click at [770, 209] on input "Yes" at bounding box center [775, 207] width 12 height 12
radio input "true"
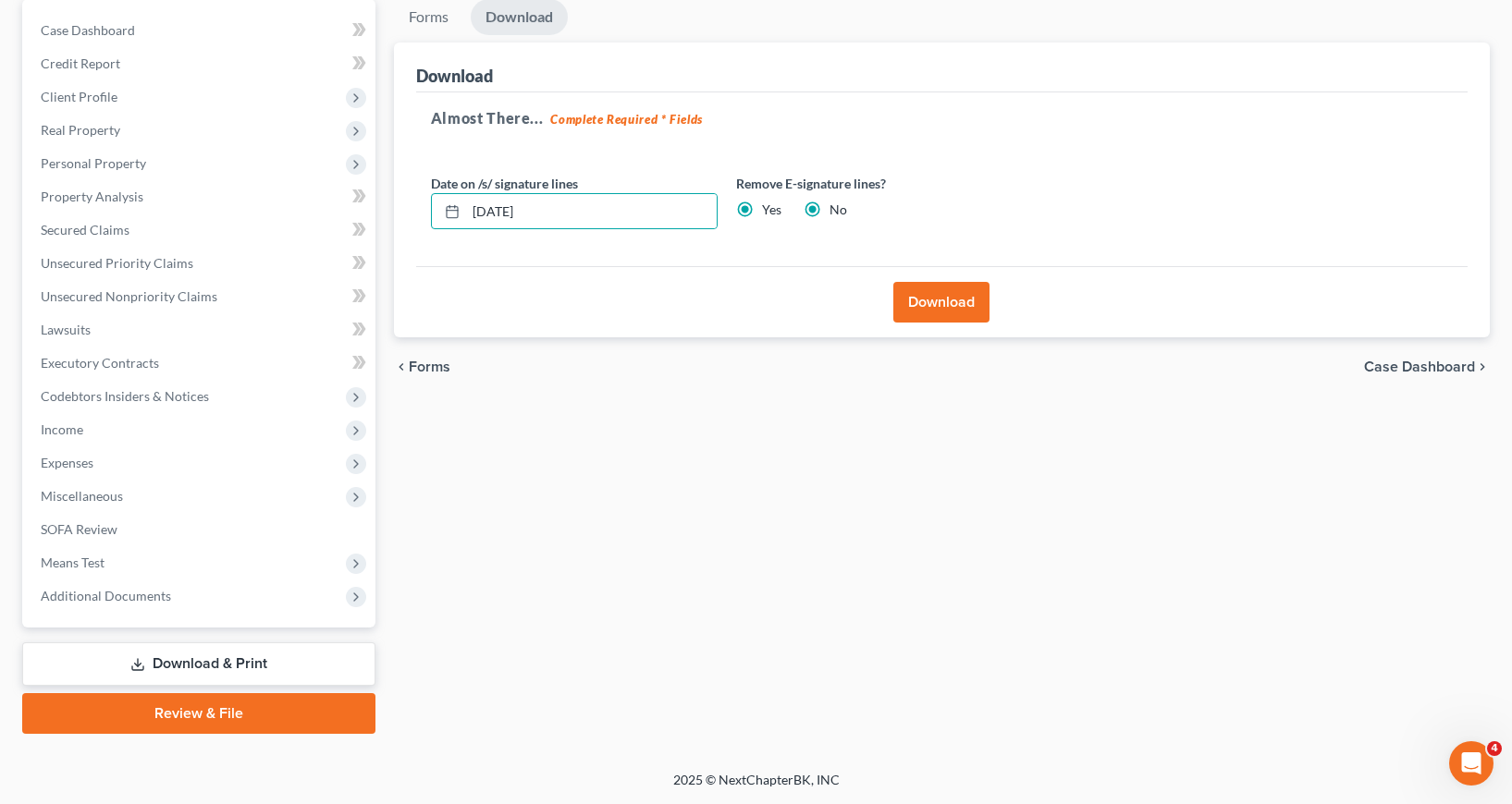
radio input "false"
click at [940, 306] on button "Download" at bounding box center [942, 302] width 96 height 40
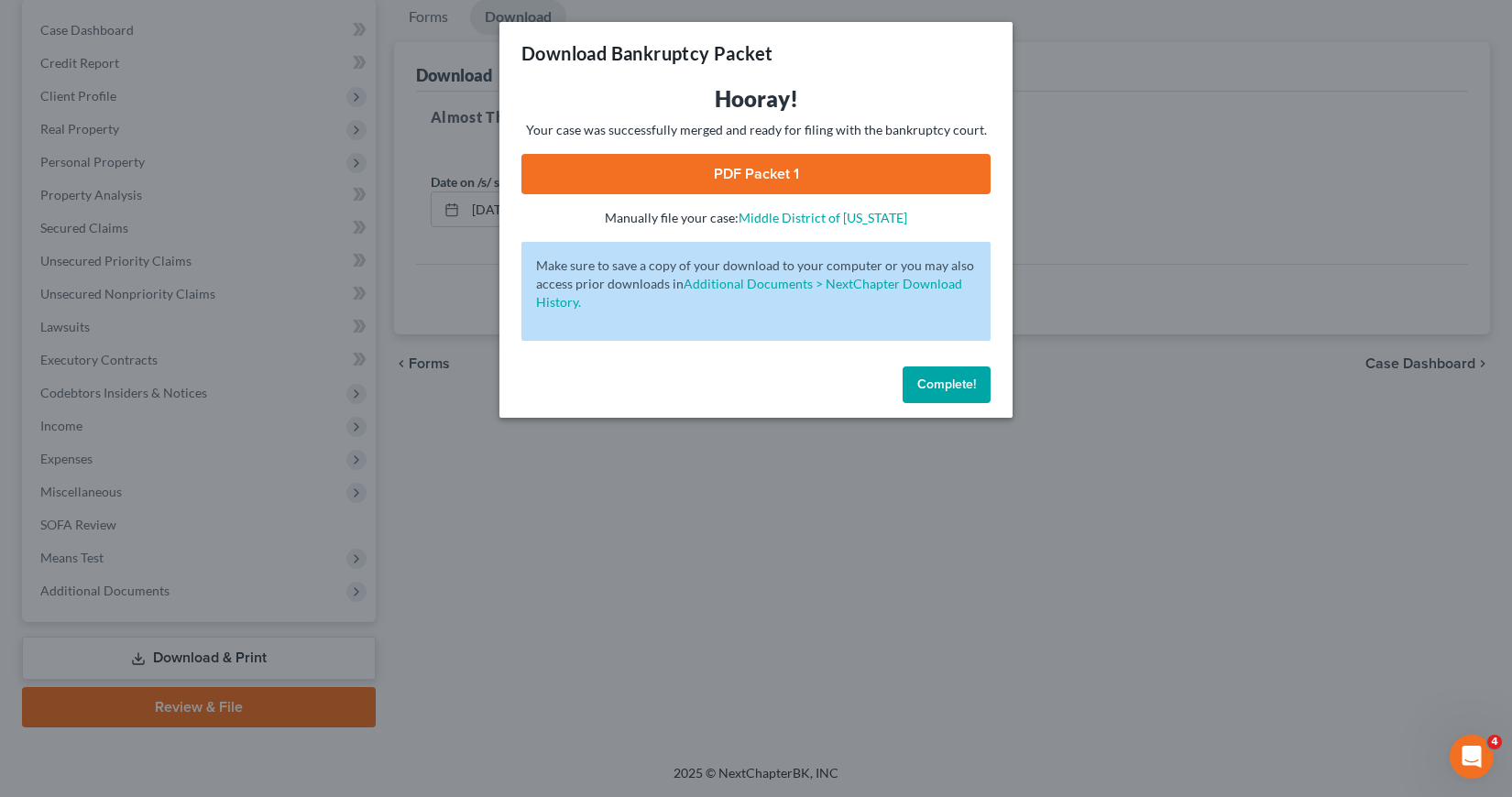
click at [752, 170] on link "PDF Packet 1" at bounding box center [756, 173] width 469 height 40
